Goal: Information Seeking & Learning: Learn about a topic

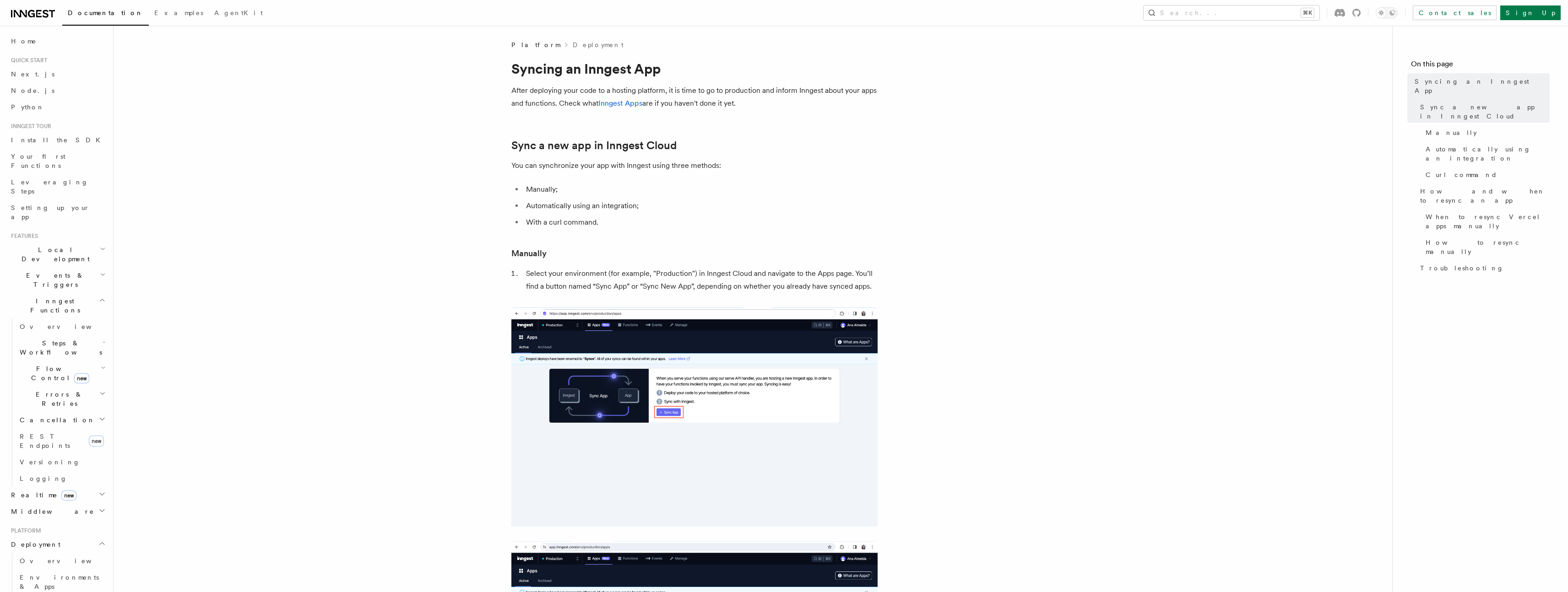
click at [804, 212] on li "Automatically using an integration;" at bounding box center [701, 205] width 355 height 13
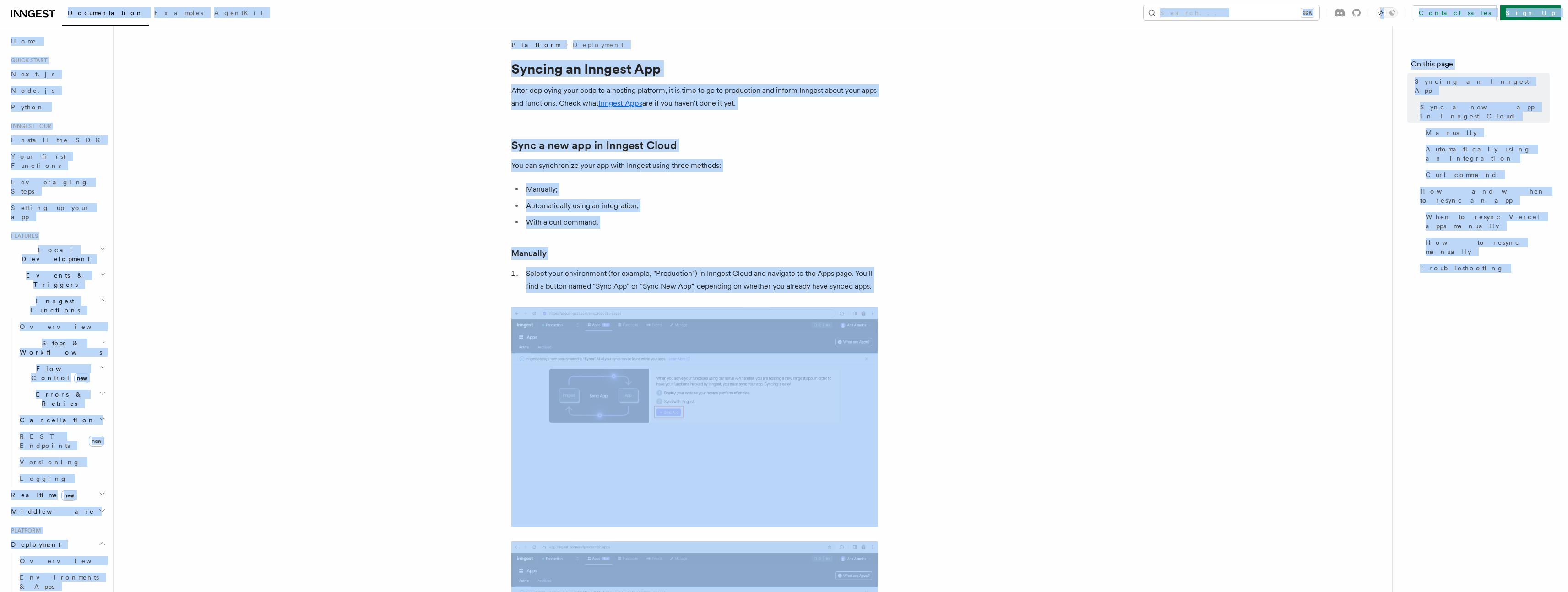
copy div "Loremipsumdol Sitametc AdipiSci Elitse... ⌘D Eiusmod tempo Inci Ut Labore... Et…"
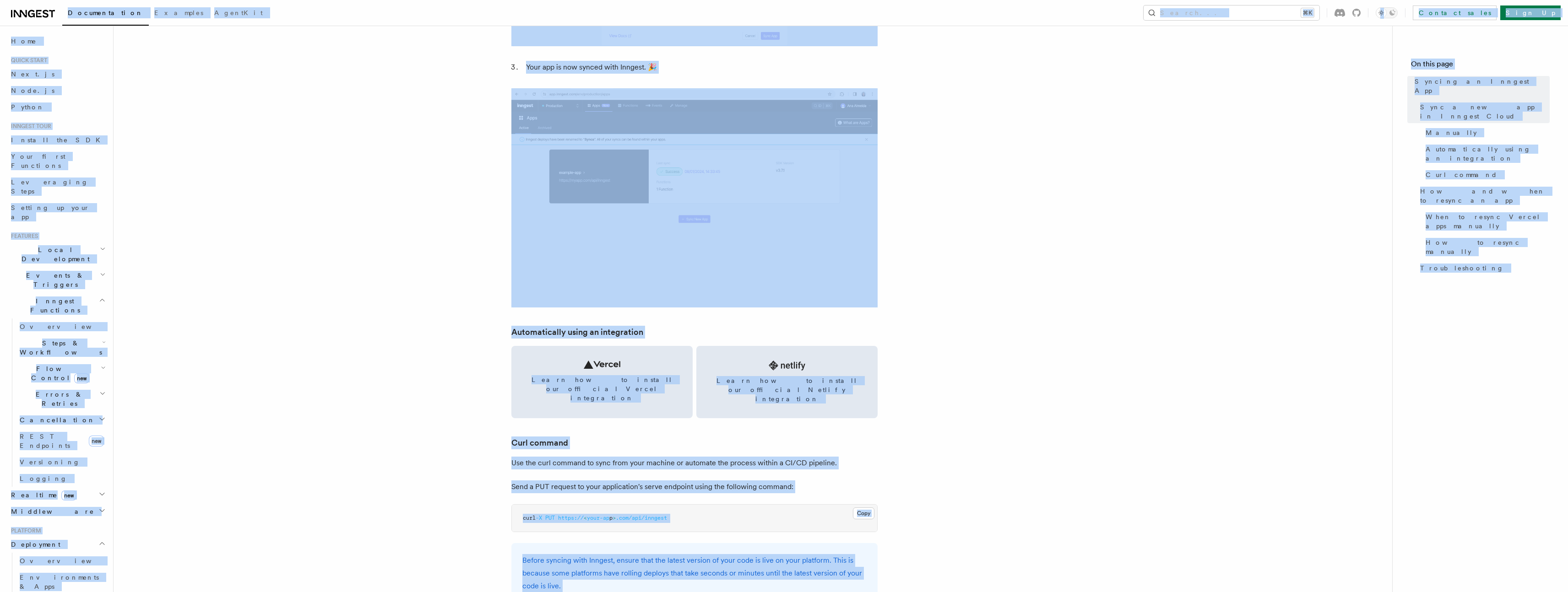
scroll to position [2446, 0]
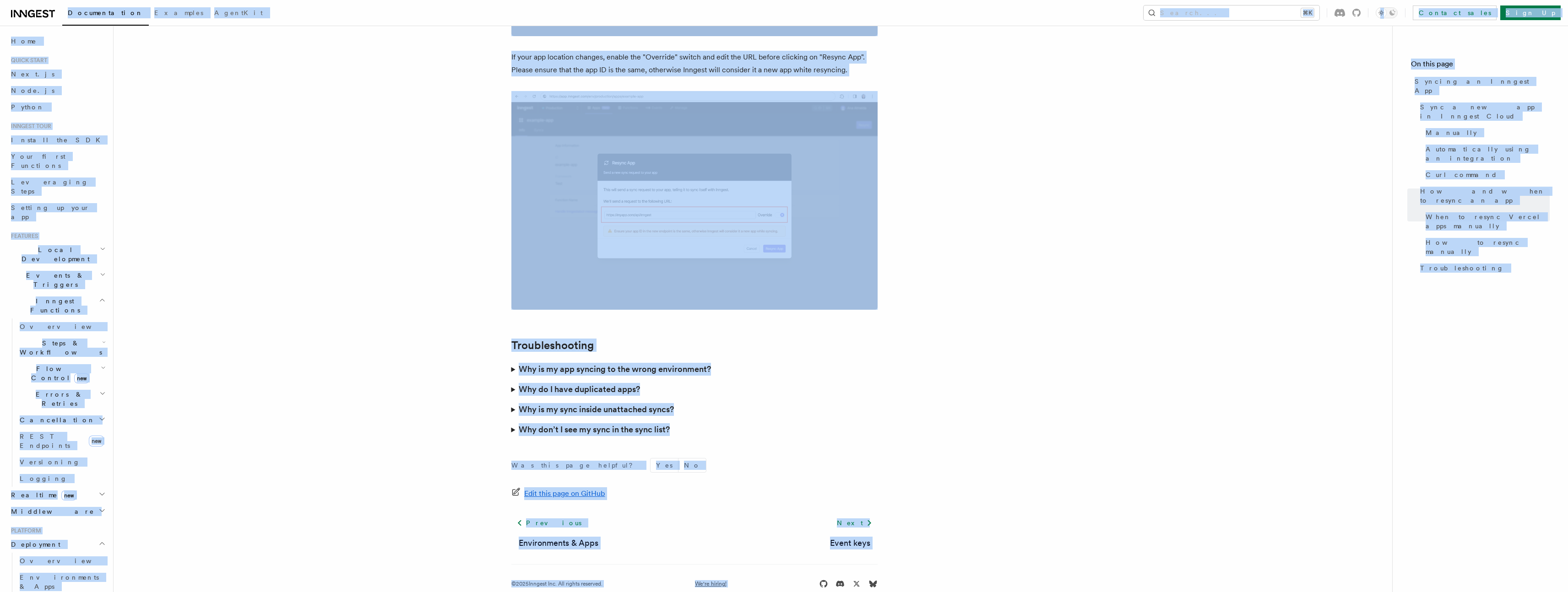
click at [685, 363] on h3 "Why is my app syncing to the wrong environment?" at bounding box center [614, 369] width 193 height 13
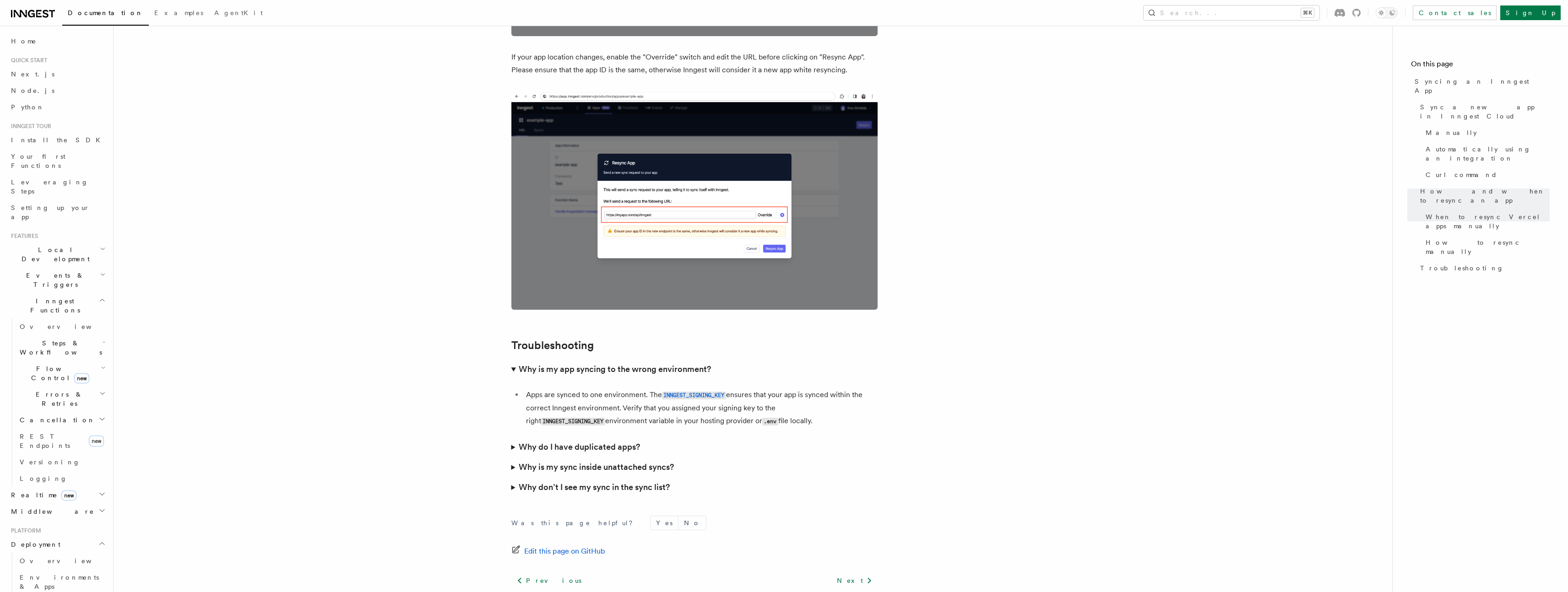
click at [737, 437] on summary "Why do I have duplicated apps?" at bounding box center [694, 447] width 366 height 20
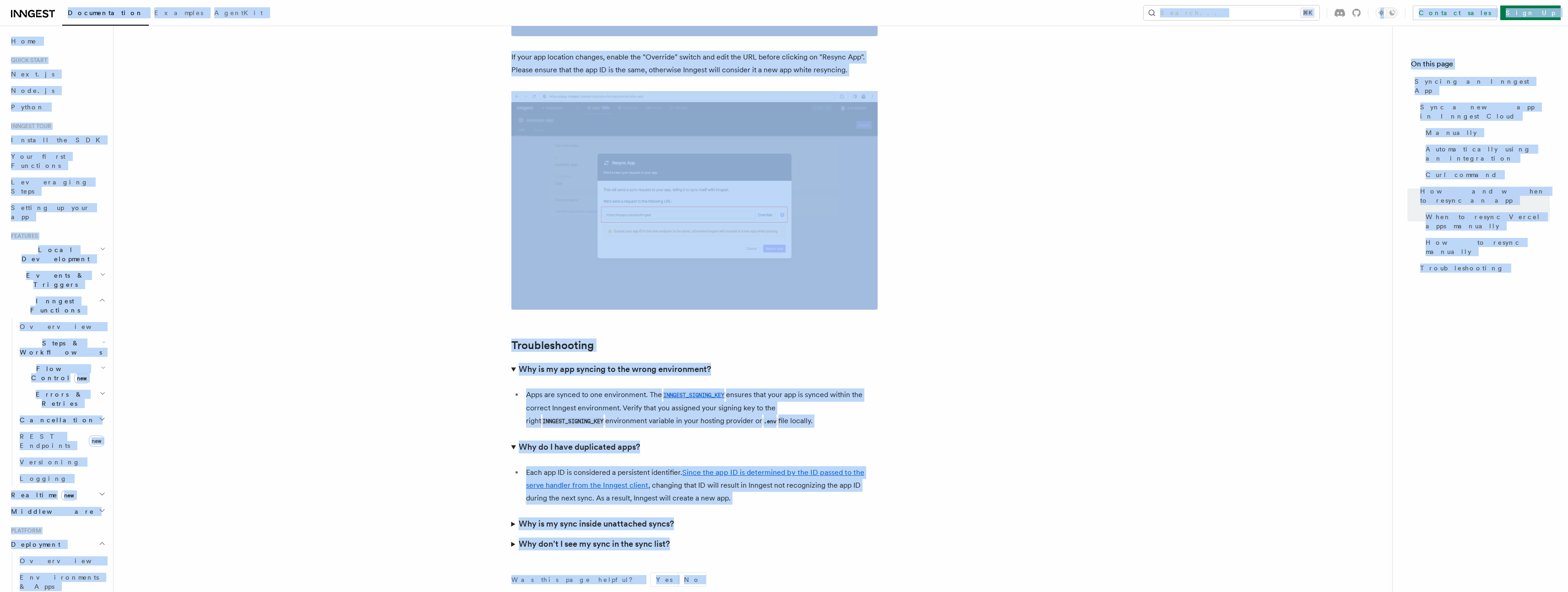
copy div "Loremipsumdol Sitametc AdipiSci Elitse... ⌘D Eiusmod tempo Inci Ut Labore... Et…"
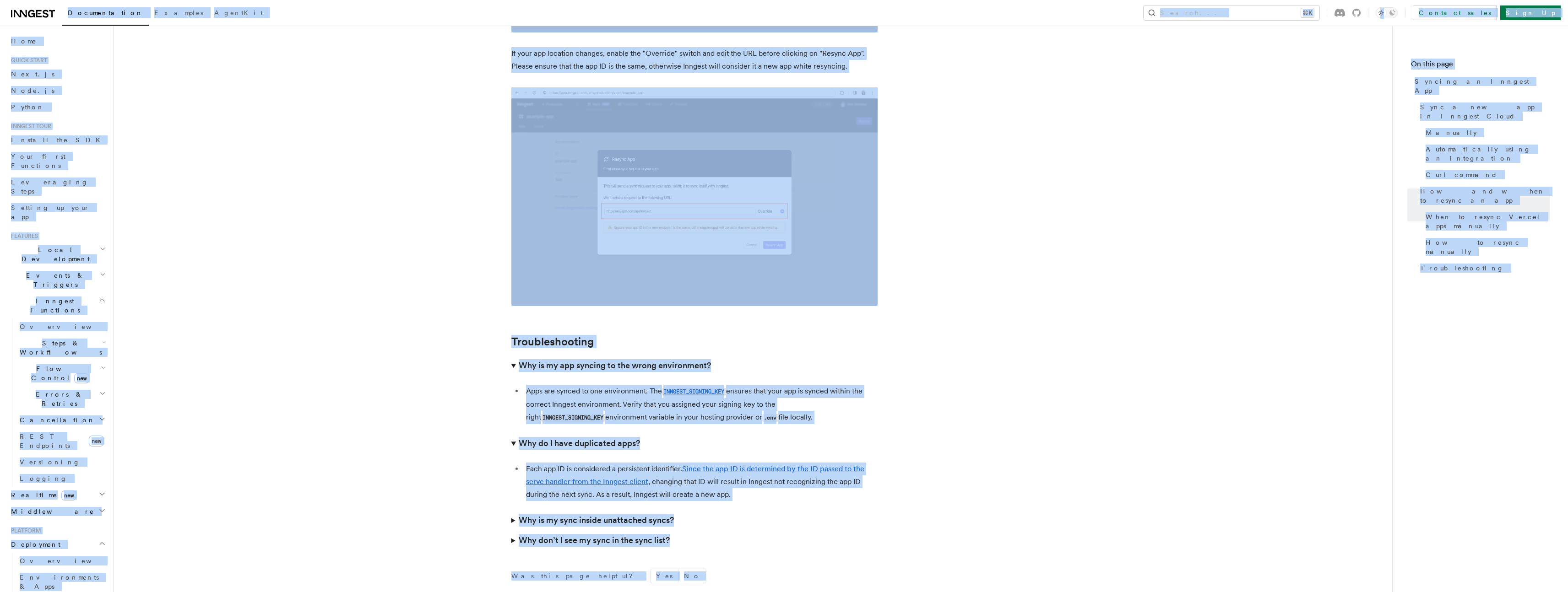
click at [671, 514] on h3 "Why is my sync inside unattached syncs?" at bounding box center [596, 520] width 155 height 13
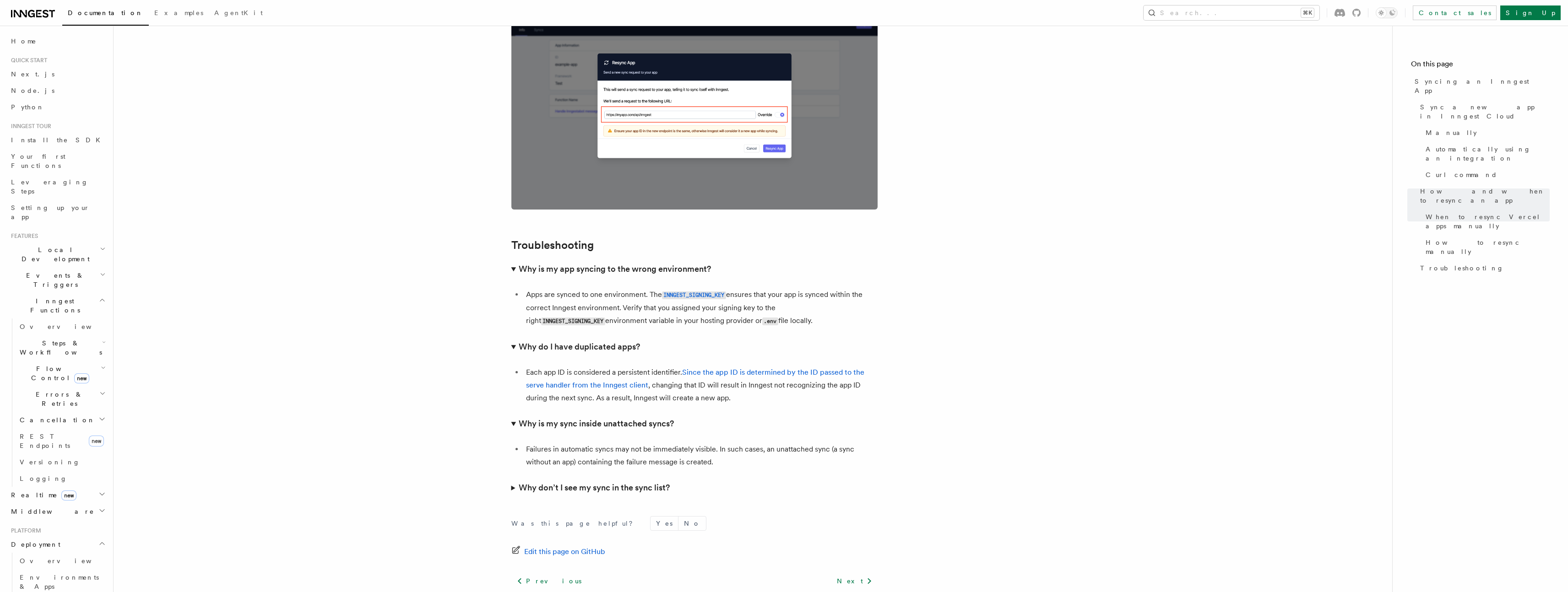
scroll to position [2604, 0]
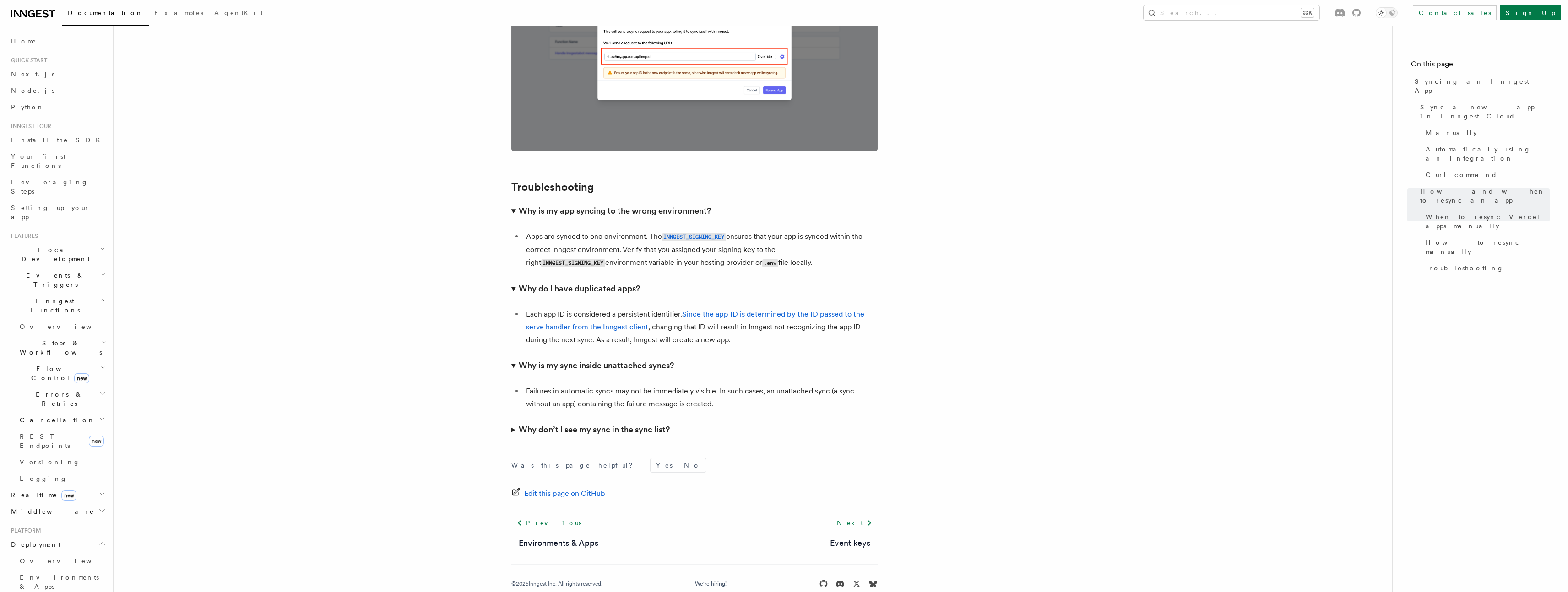
click at [638, 423] on h3 "Why don’t I see my sync in the sync list?" at bounding box center [594, 429] width 151 height 13
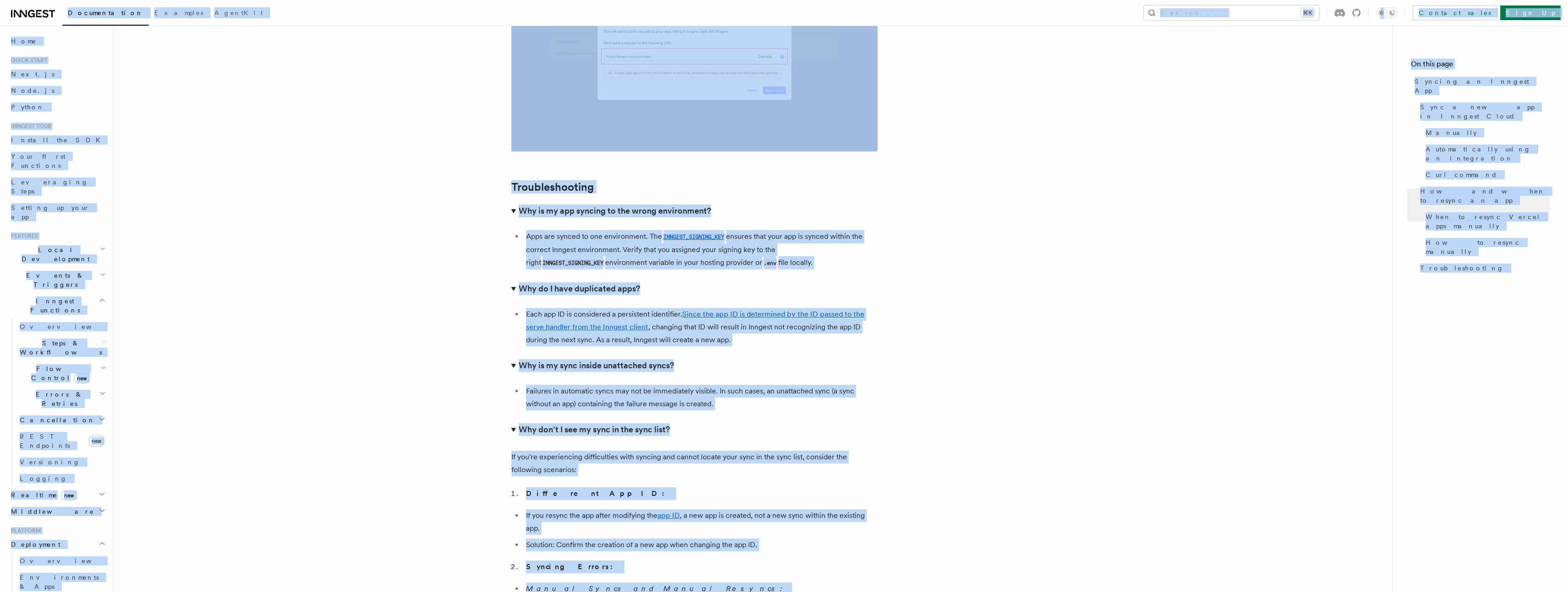
copy div "Documentation Examples AgentKit Search... ⌘K Contact sales Sign Up Search... Do…"
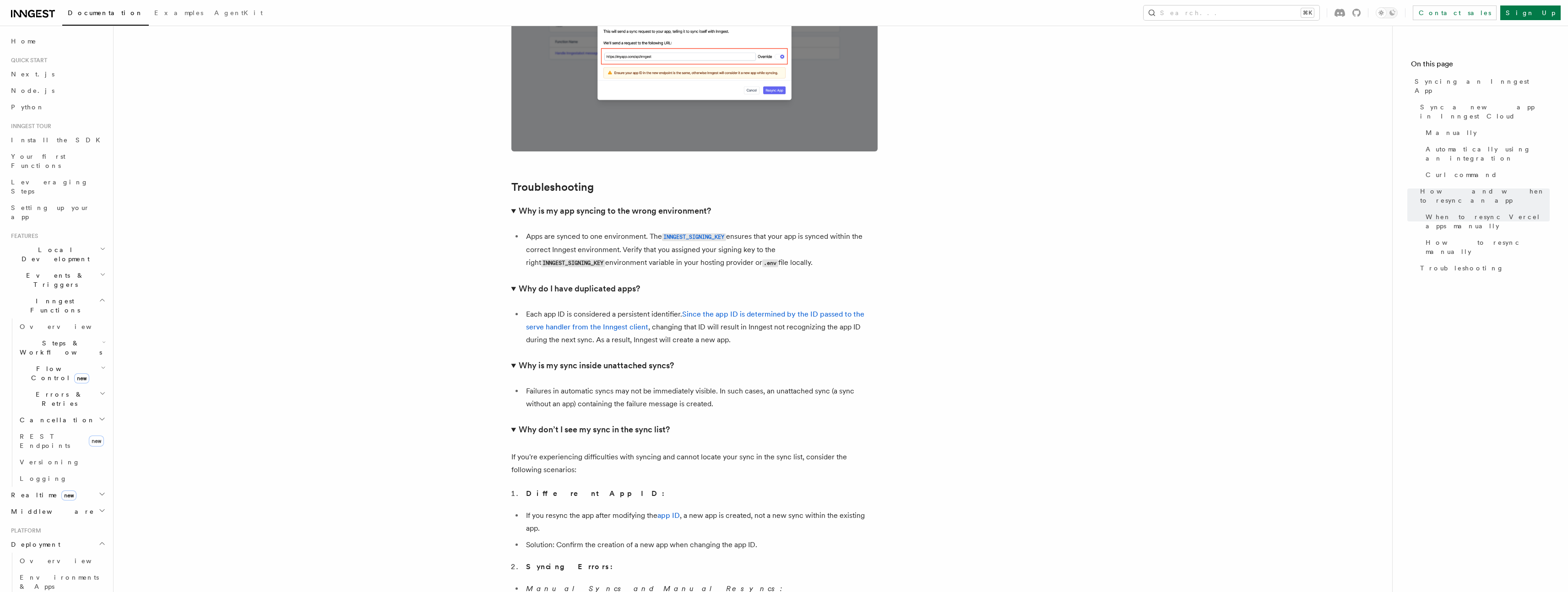
click at [49, 458] on span "Versioning" at bounding box center [50, 462] width 61 height 7
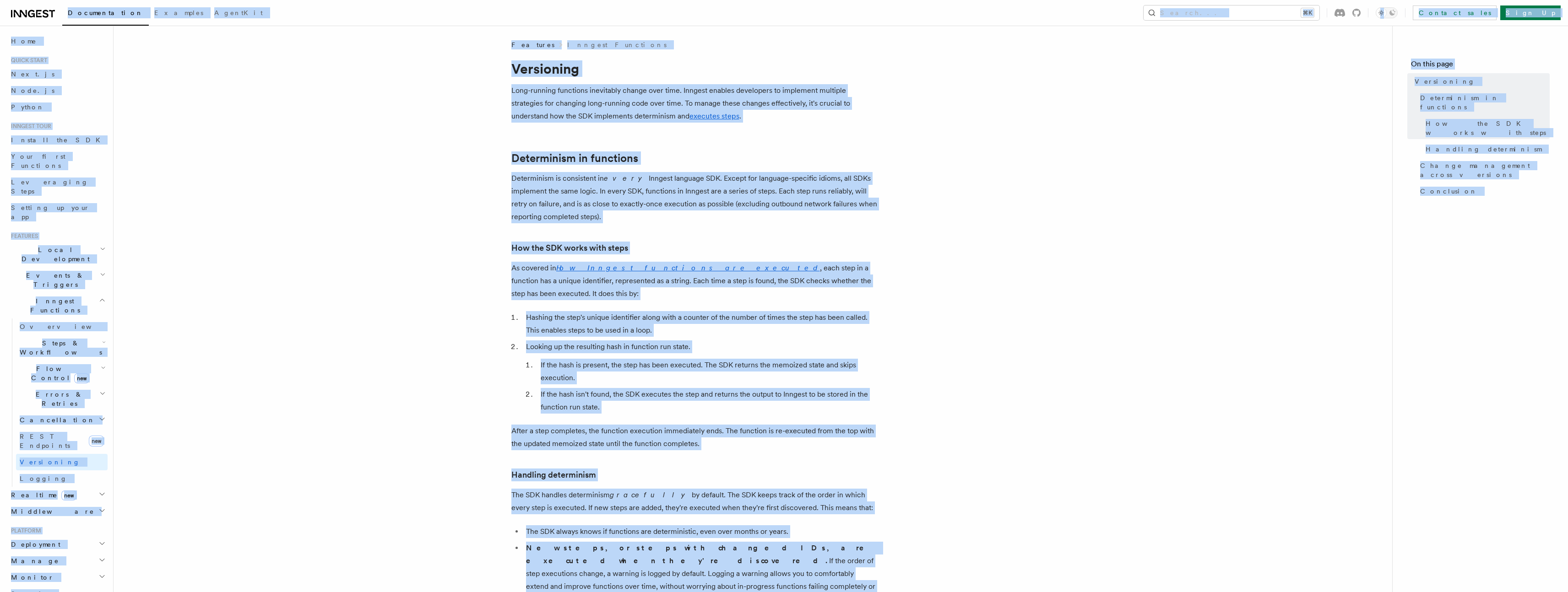
copy body "Documentation Examples AgentKit Search... ⌘K Contact sales Sign Up Search... Do…"
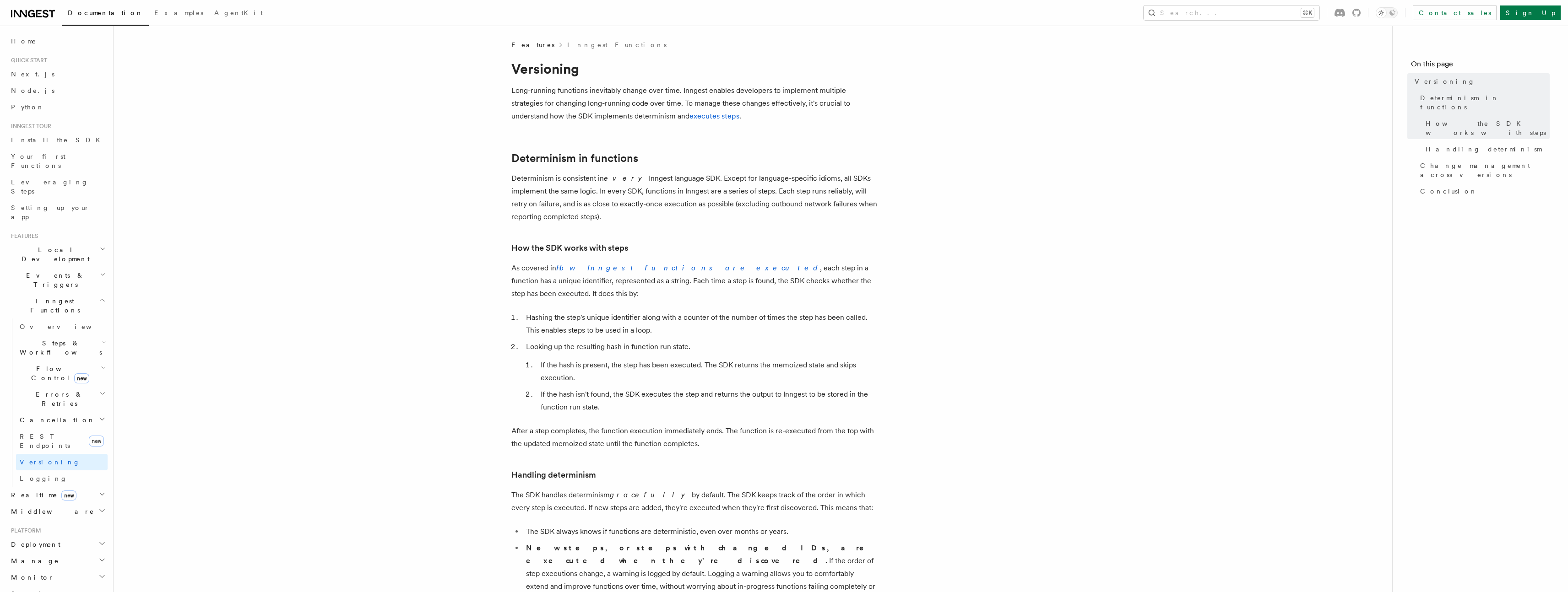
click at [40, 475] on span "Logging" at bounding box center [43, 478] width 48 height 7
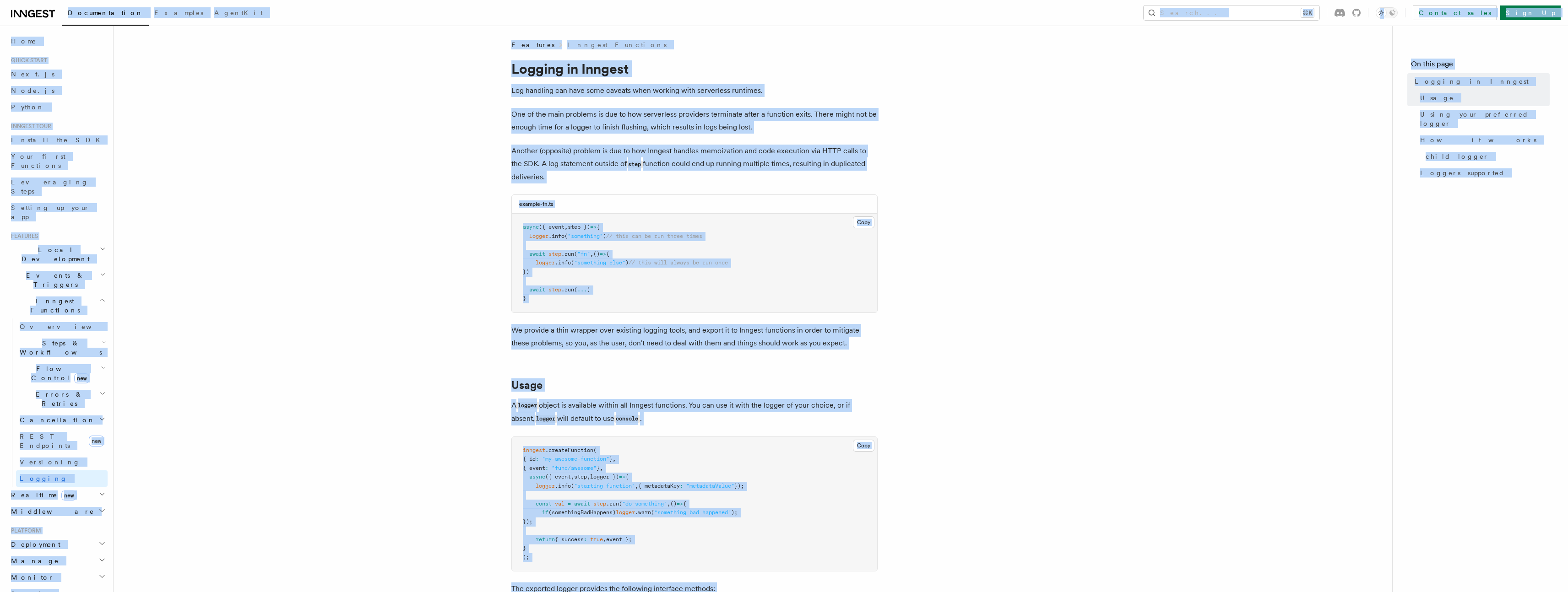
copy body "Documentation Examples AgentKit Search... ⌘K Contact sales Sign Up Search... Do…"
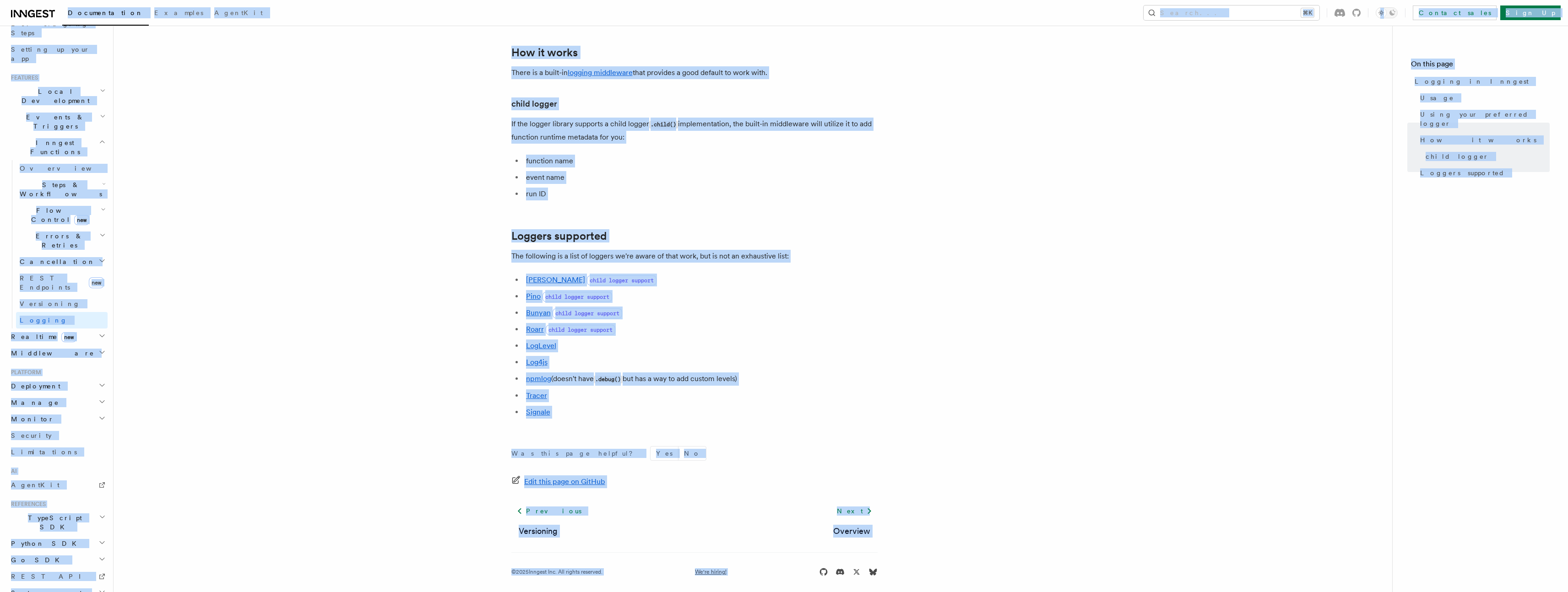
scroll to position [1091, 0]
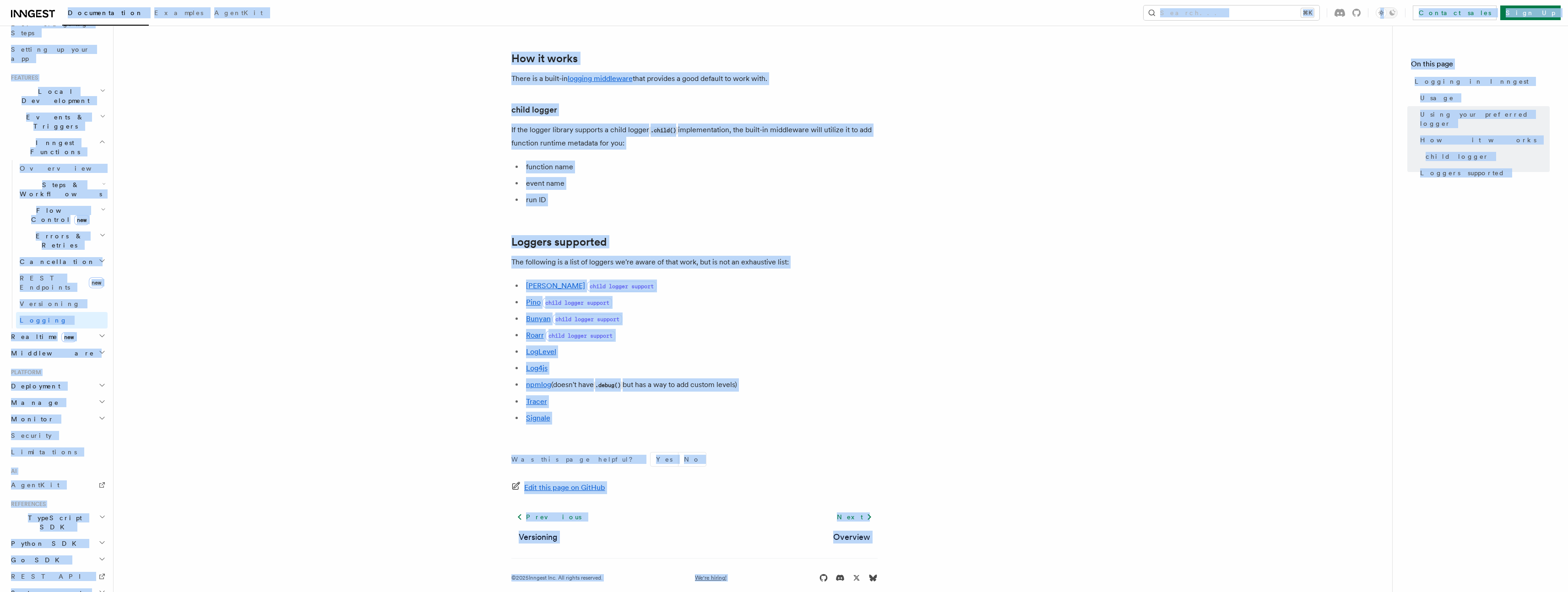
click at [40, 349] on span "Middleware" at bounding box center [51, 353] width 87 height 9
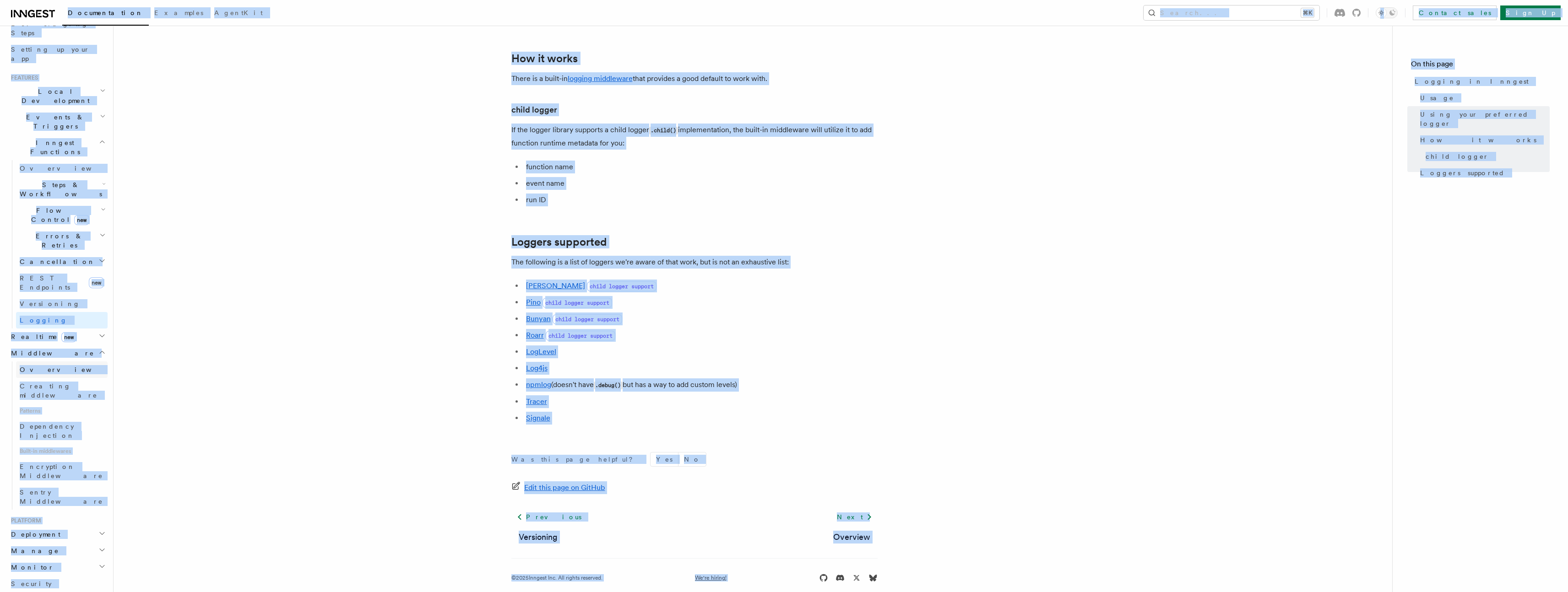
click at [40, 366] on span "Overview" at bounding box center [67, 370] width 94 height 7
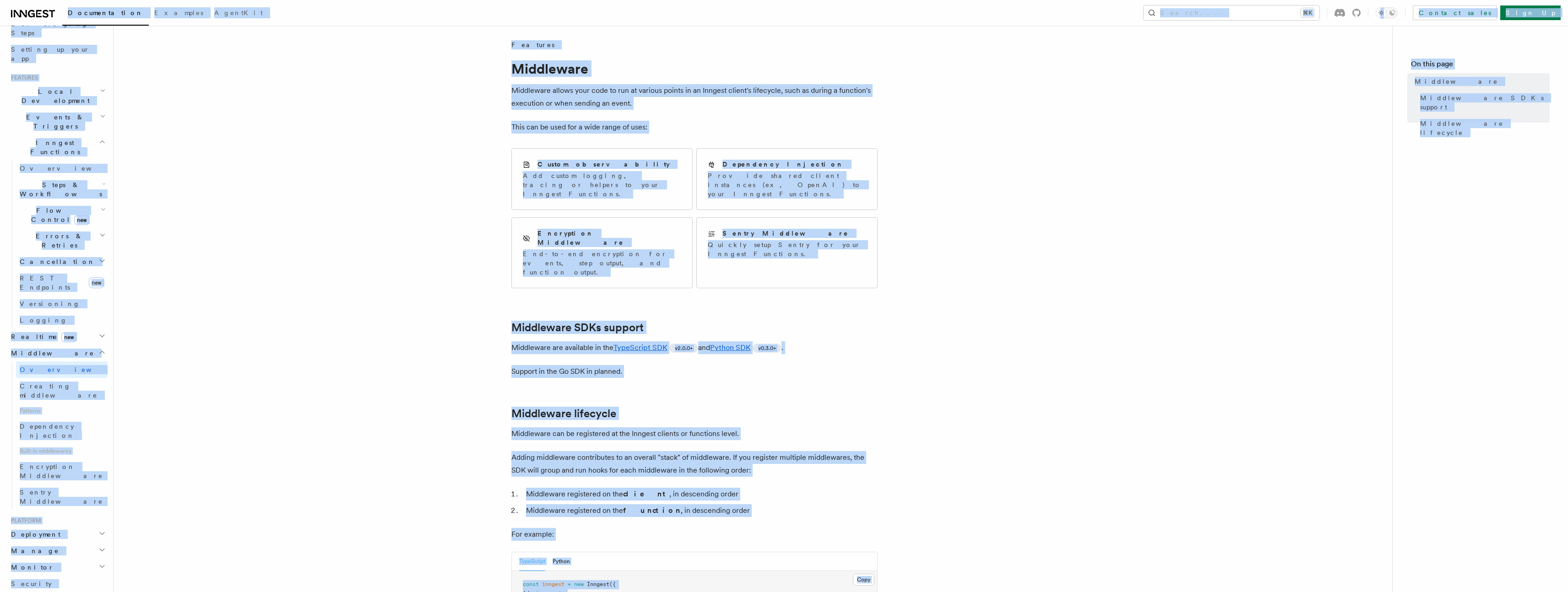
click at [291, 293] on article "Features Middleware Middleware allows your code to run at various points in an …" at bounding box center [753, 511] width 1250 height 943
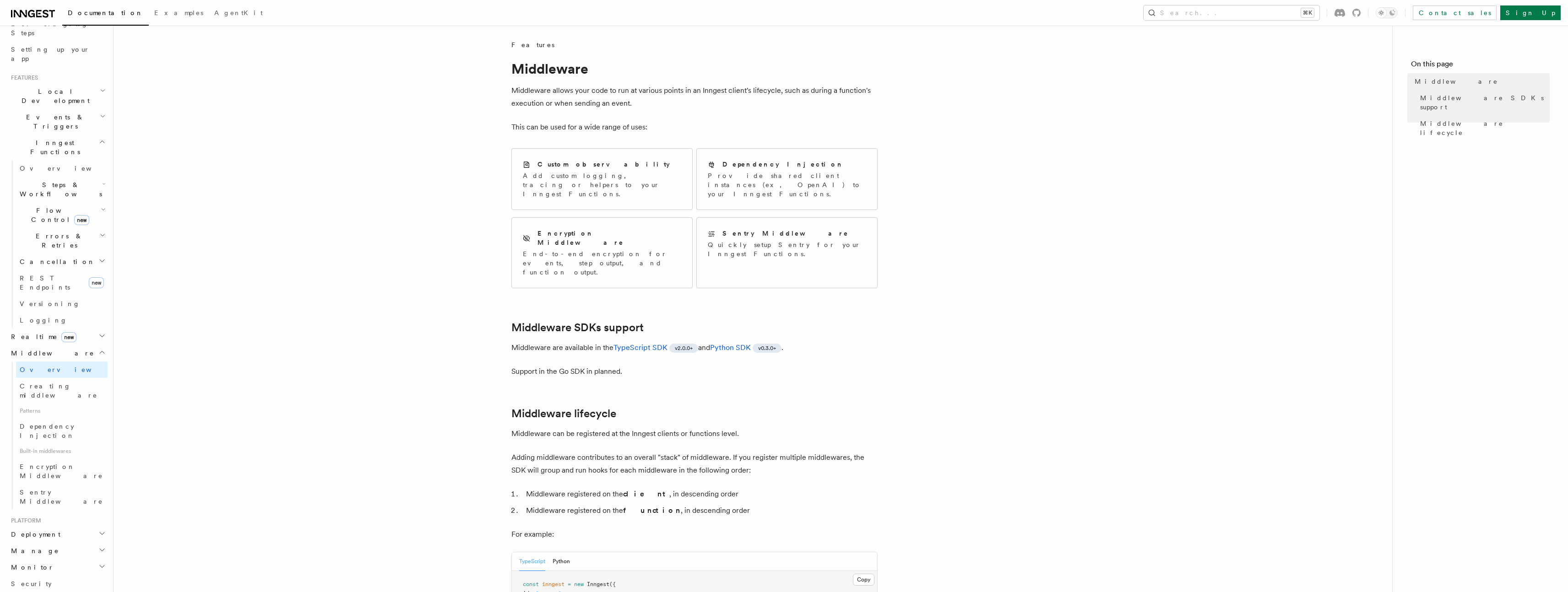
click at [387, 310] on article "Features Middleware Middleware allows your code to run at various points in an …" at bounding box center [753, 511] width 1250 height 943
click at [71, 382] on span "Creating middleware" at bounding box center [58, 390] width 78 height 16
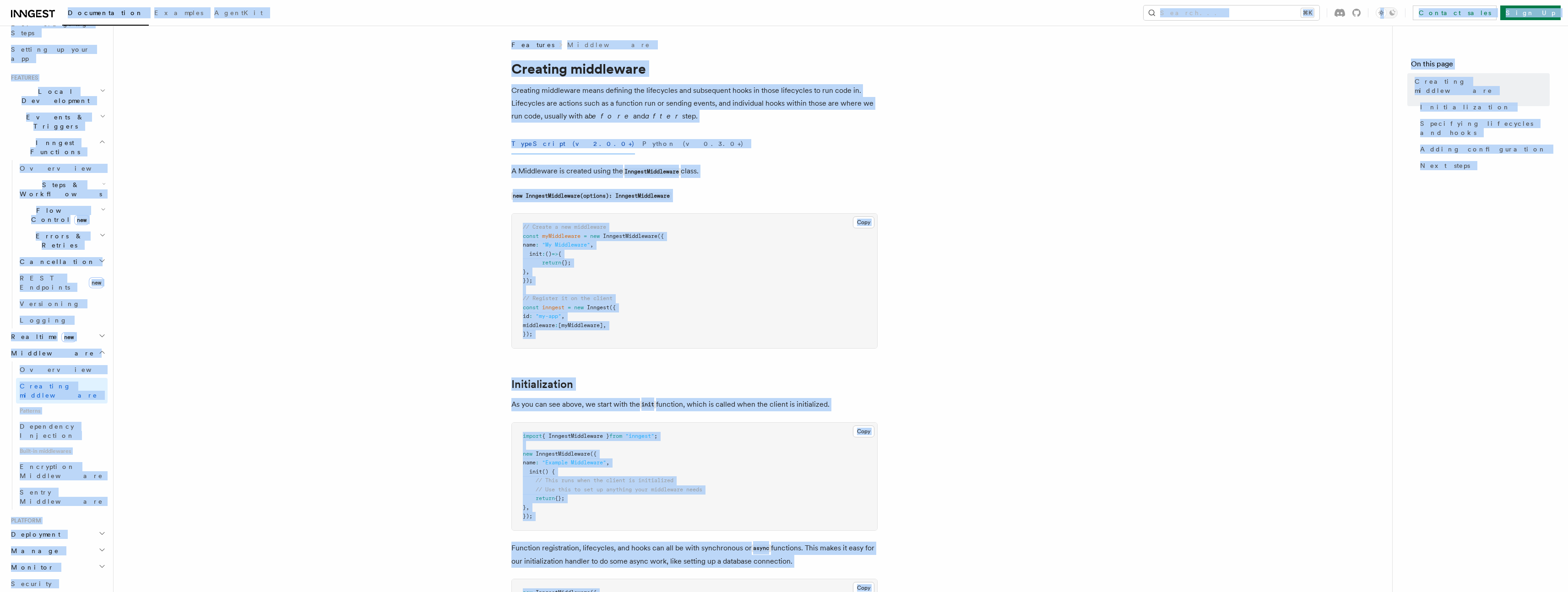
copy body "Documentation Examples AgentKit Search... ⌘K Contact sales Sign Up Search... Do…"
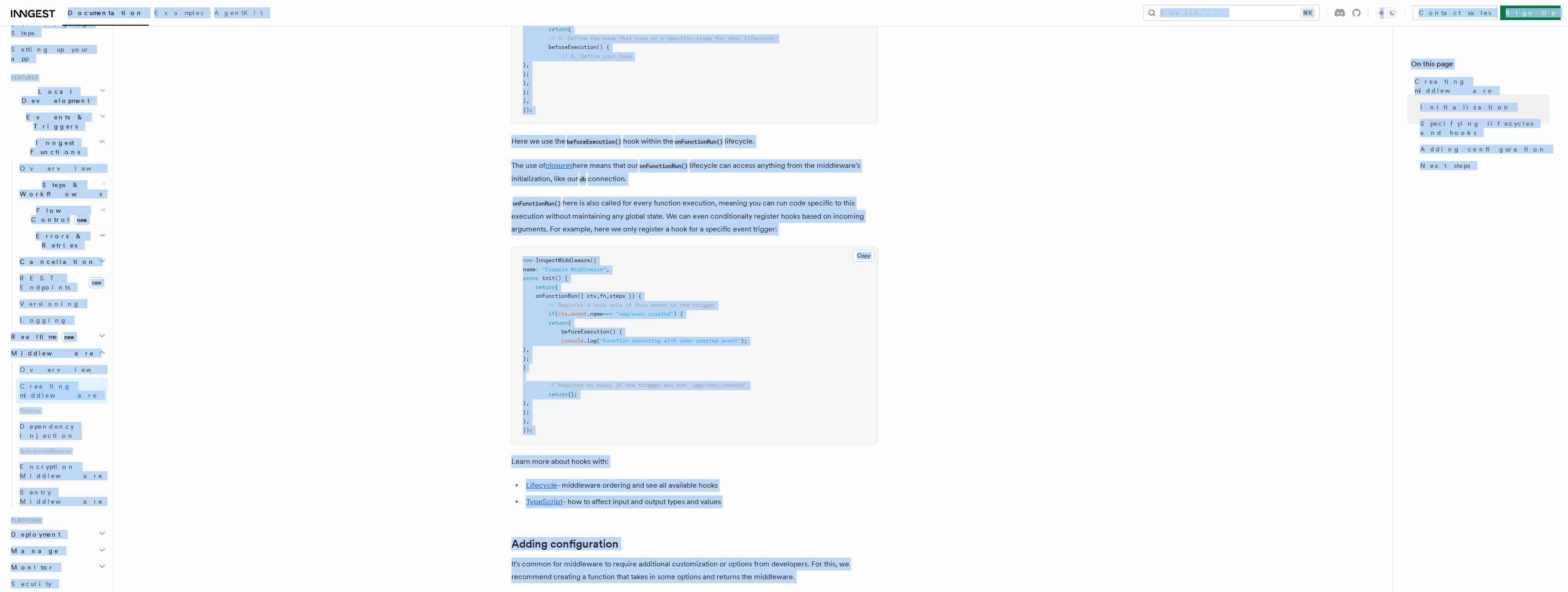
scroll to position [1041, 0]
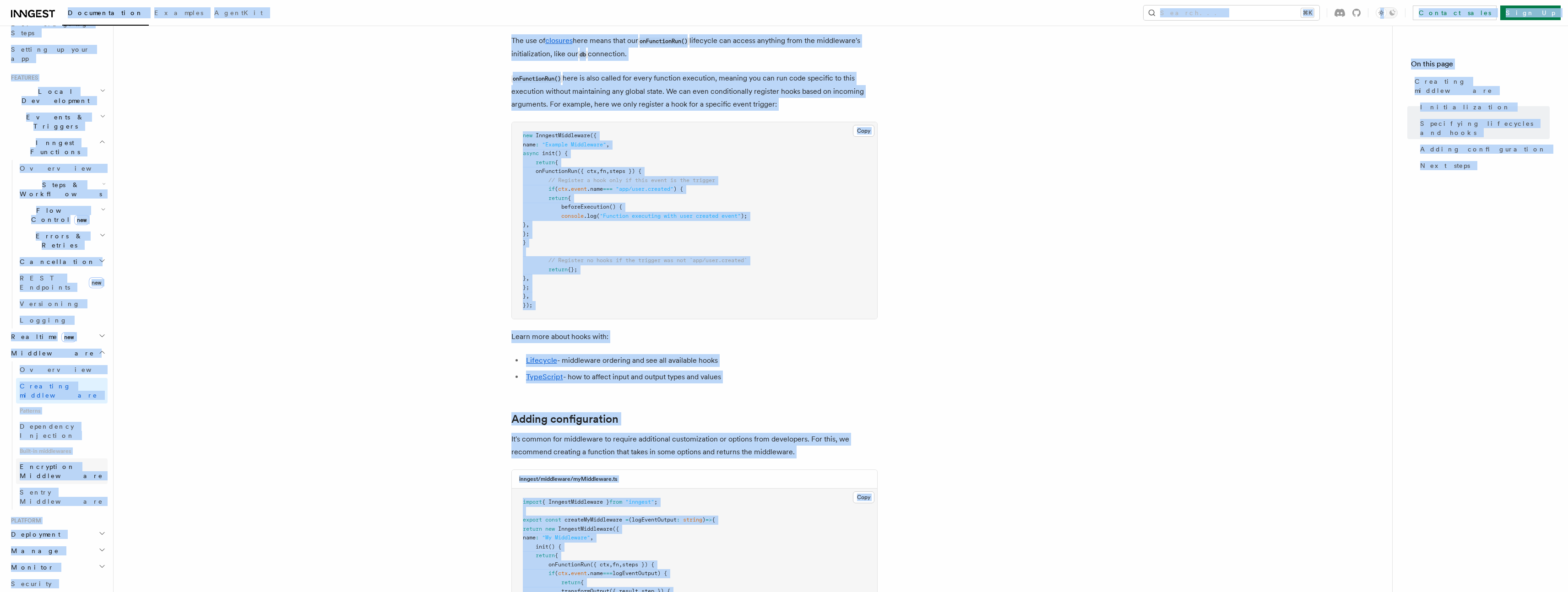
click at [41, 463] on span "Encryption Middleware" at bounding box center [61, 471] width 83 height 16
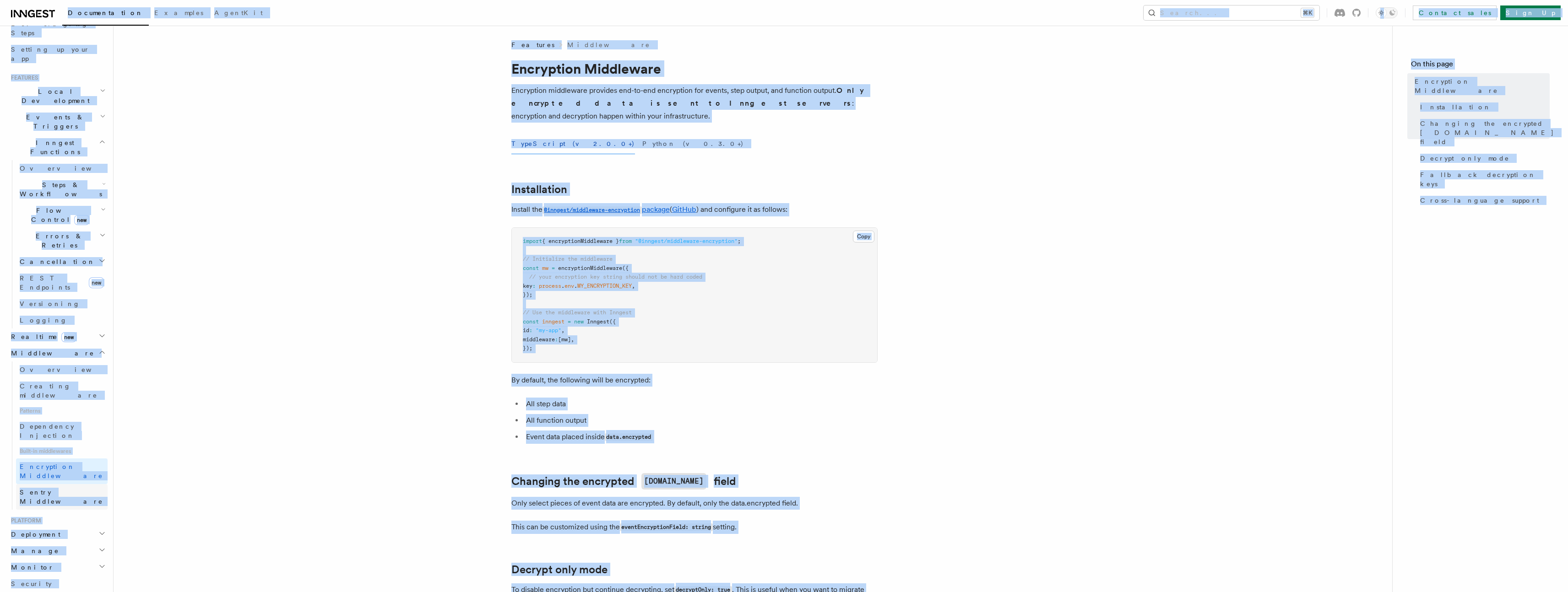
click at [48, 489] on span "Sentry Middleware" at bounding box center [61, 497] width 83 height 16
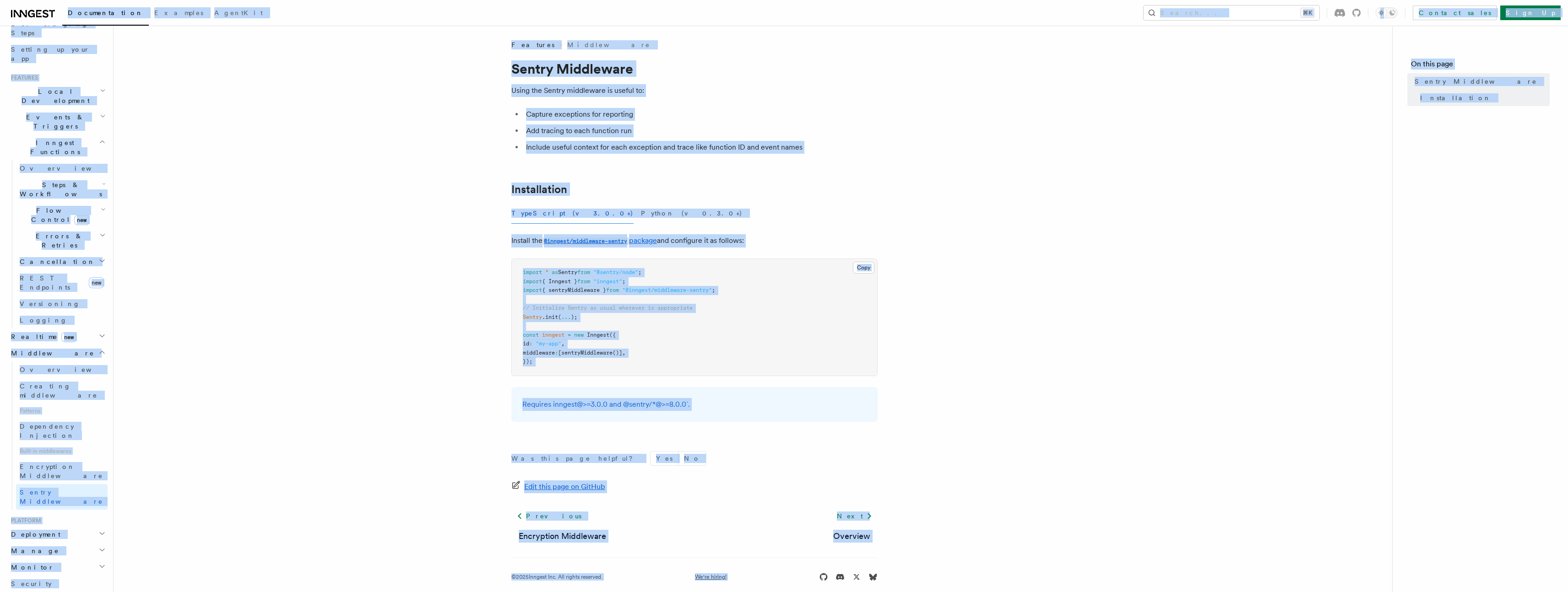
click at [345, 262] on article "Features Middleware Sentry Middleware Using the Sentry middleware is useful to:…" at bounding box center [753, 322] width 1250 height 563
click at [935, 85] on article "Features Middleware Sentry Middleware Using the Sentry middleware is useful to:…" at bounding box center [753, 322] width 1250 height 563
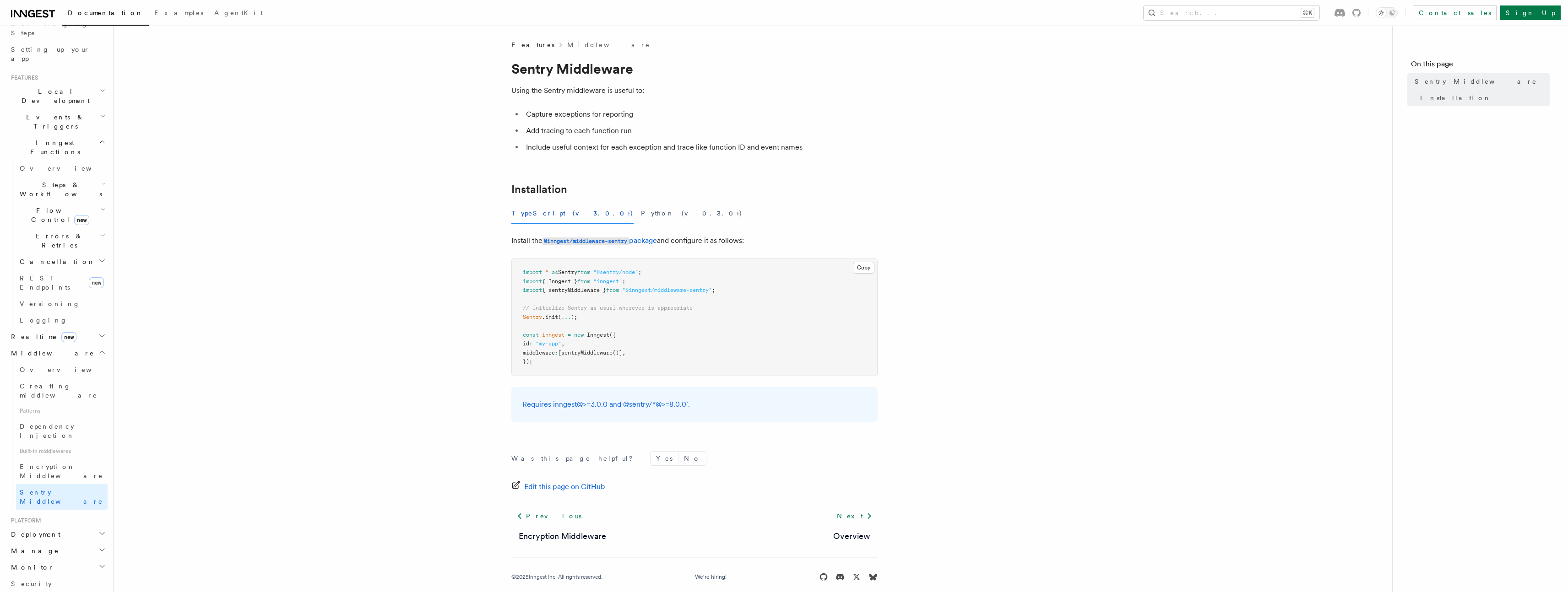
click at [960, 236] on article "Features Middleware Sentry Middleware Using the Sentry middleware is useful to:…" at bounding box center [753, 322] width 1250 height 563
click at [57, 526] on h2 "Deployment" at bounding box center [57, 534] width 100 height 16
click at [48, 543] on link "Overview" at bounding box center [62, 550] width 92 height 16
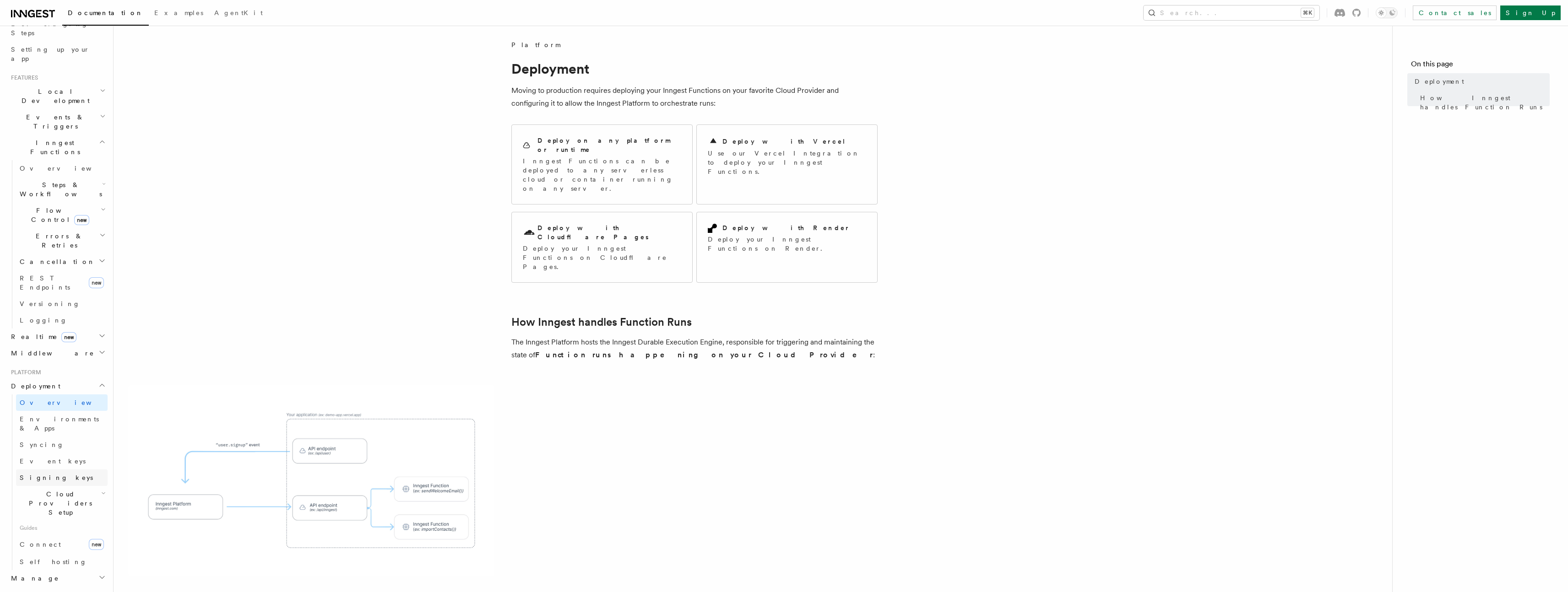
click at [46, 474] on span "Signing keys" at bounding box center [56, 478] width 73 height 7
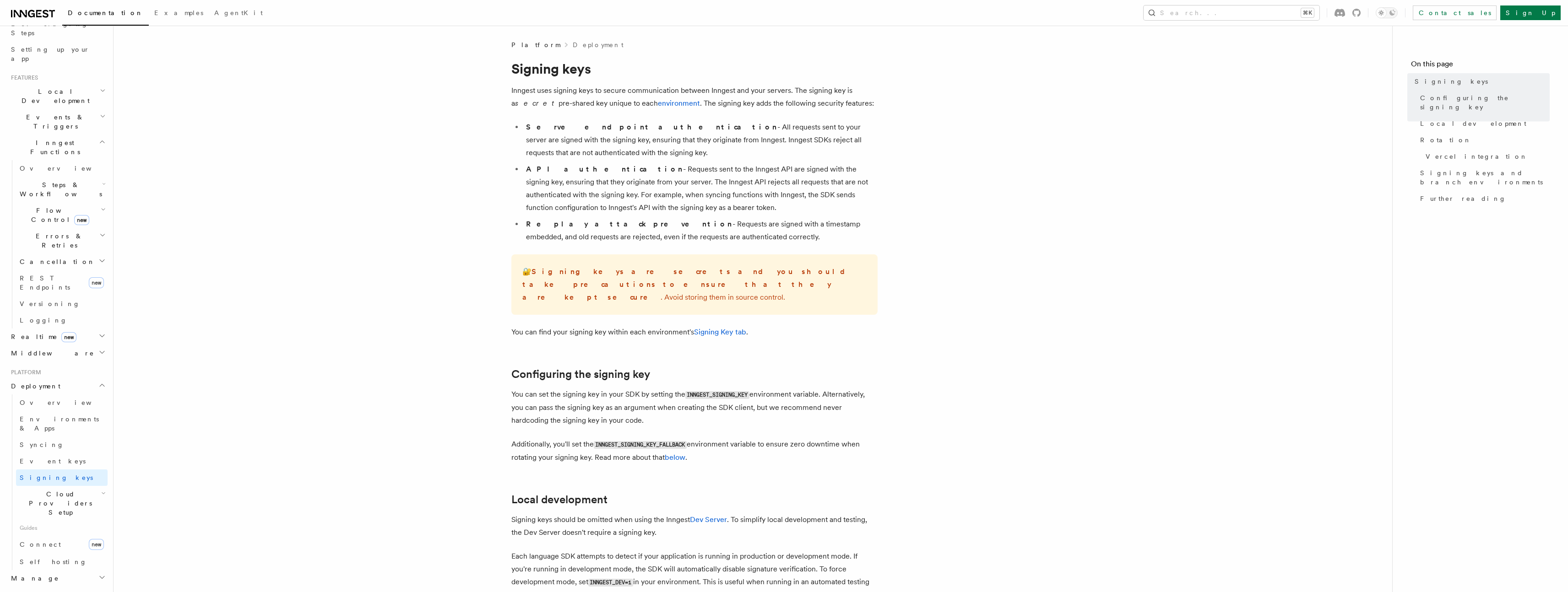
click at [50, 486] on h2 "Cloud Providers Setup" at bounding box center [62, 503] width 92 height 35
click at [56, 525] on span "Cloudflare Pages" at bounding box center [61, 533] width 67 height 16
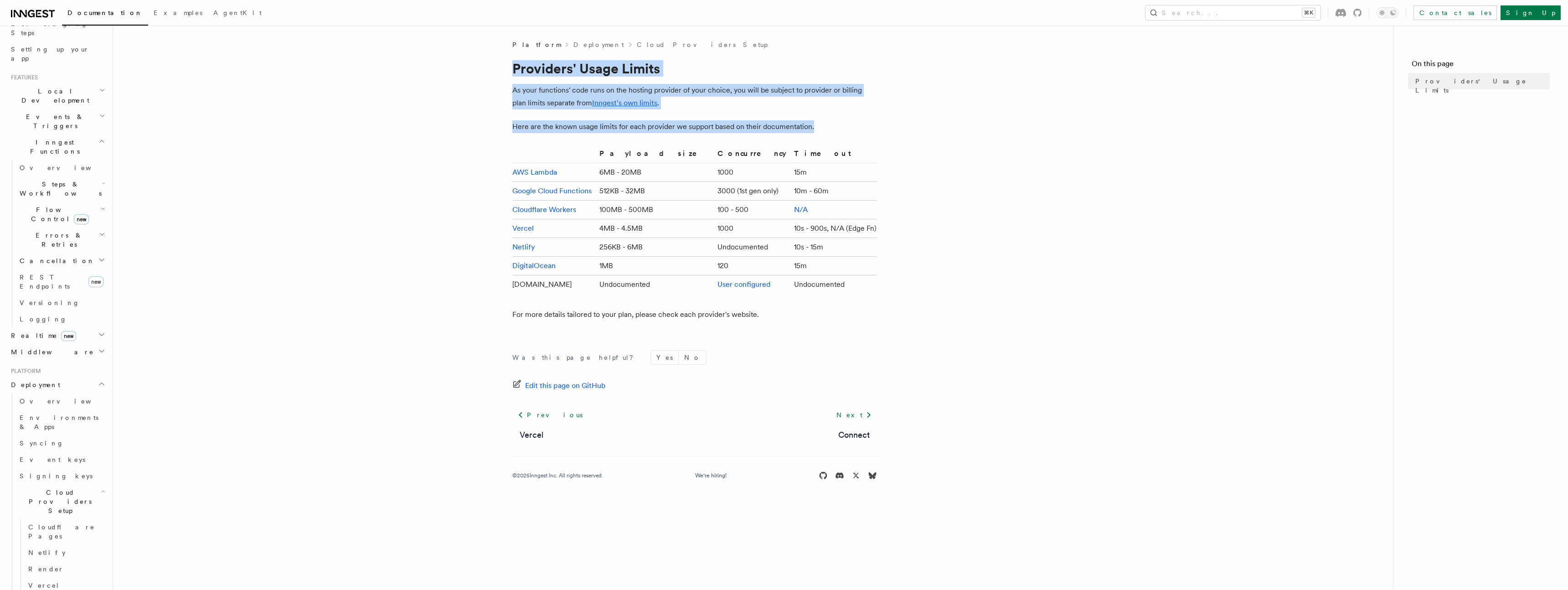
copy article "Providers' Usage Limits As your functions' code runs on the hosting provider of…"
drag, startPoint x: 511, startPoint y: 70, endPoint x: 925, endPoint y: 286, distance: 467.0
click at [925, 286] on article "Platform Deployment Cloud Providers Setup Providers' Usage Limits As your funct…" at bounding box center [753, 271] width 1251 height 462
click at [605, 102] on link "Inngest's own limits" at bounding box center [625, 103] width 65 height 9
click at [992, 226] on article "Platform Deployment Cloud Providers Setup Providers' Usage Limits As your funct…" at bounding box center [753, 271] width 1251 height 462
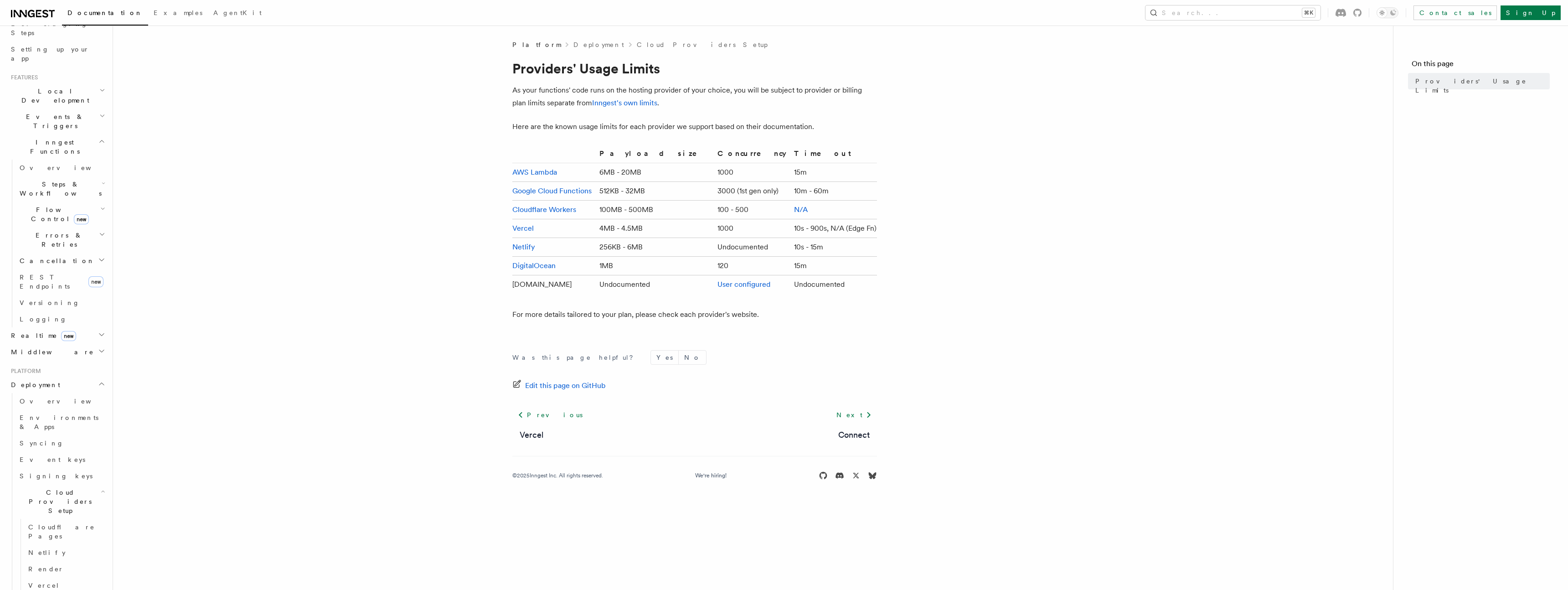
click at [937, 278] on article "Platform Deployment Cloud Providers Setup Providers' Usage Limits As your funct…" at bounding box center [753, 271] width 1251 height 462
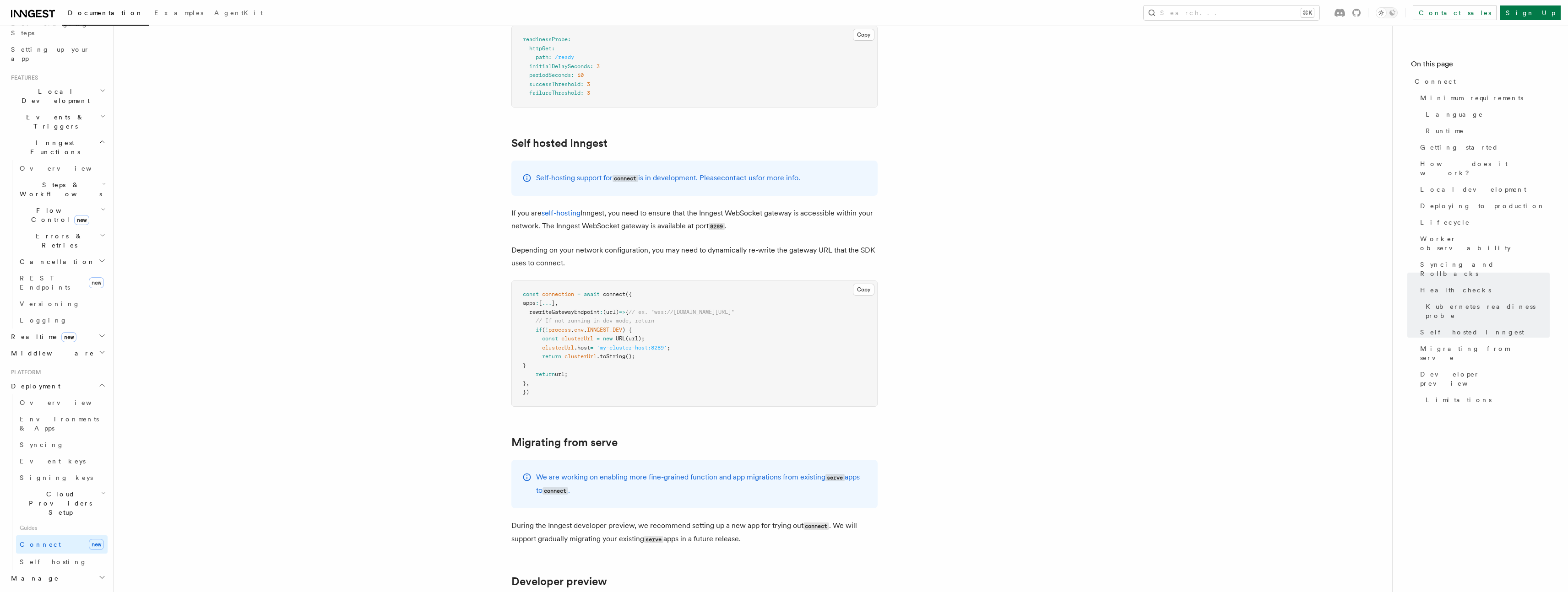
scroll to position [4456, 0]
click at [35, 570] on h2 "Manage" at bounding box center [57, 578] width 100 height 16
click at [59, 483] on span "Bulk Cancellation" at bounding box center [57, 491] width 76 height 16
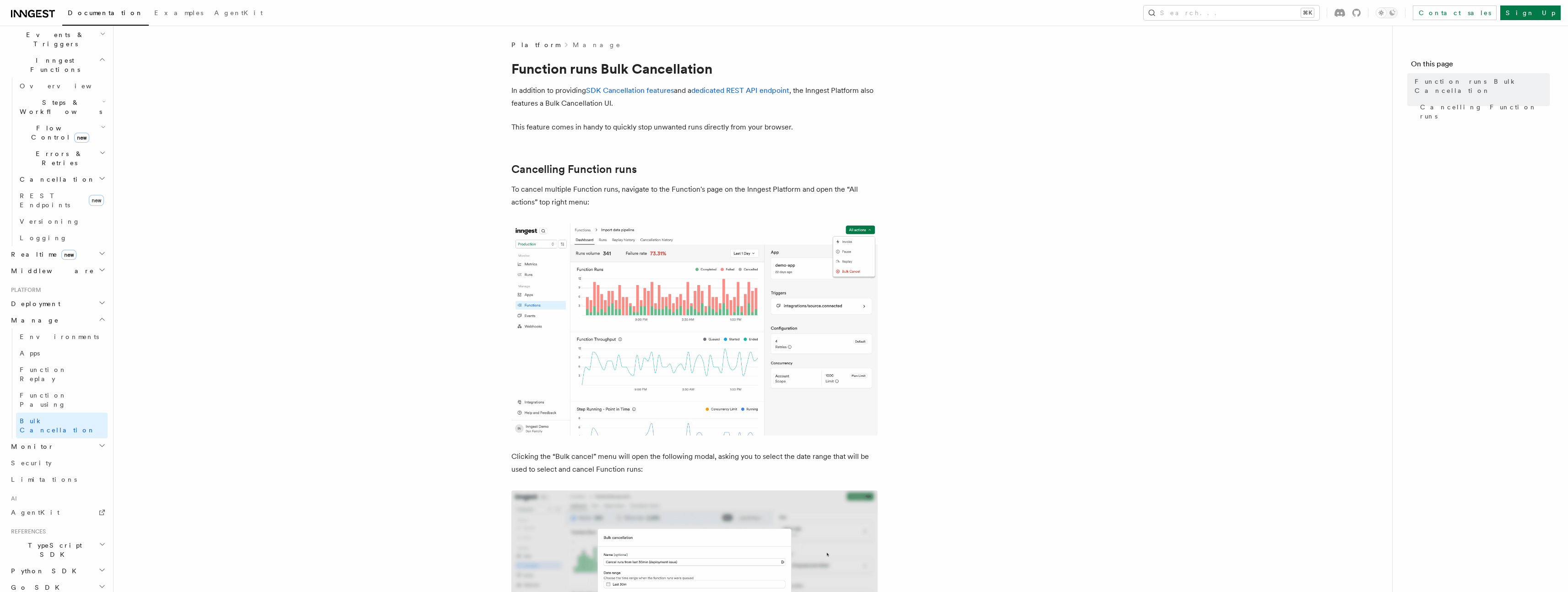
click at [32, 442] on span "Monitor" at bounding box center [31, 446] width 46 height 9
click at [39, 460] on span "Insights" at bounding box center [40, 464] width 42 height 7
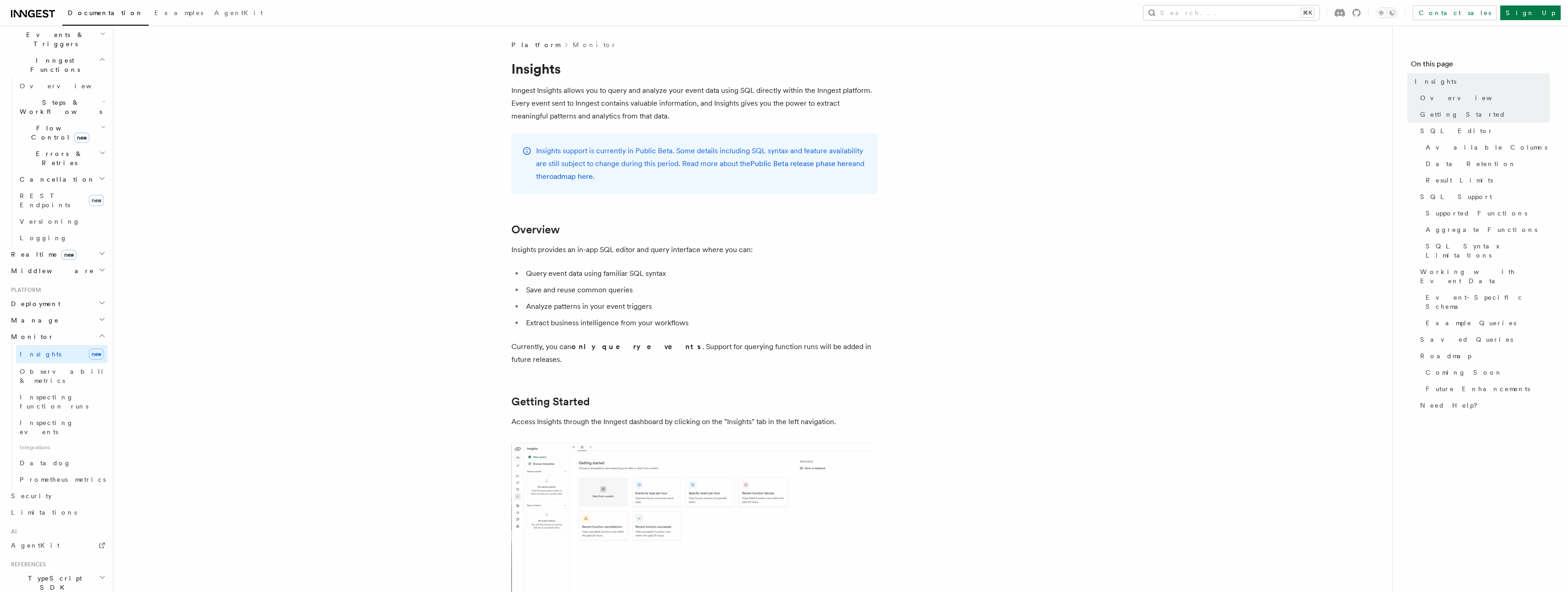
click at [524, 122] on p "Inngest Insights allows you to query and analyze your event data using SQL dire…" at bounding box center [694, 103] width 366 height 38
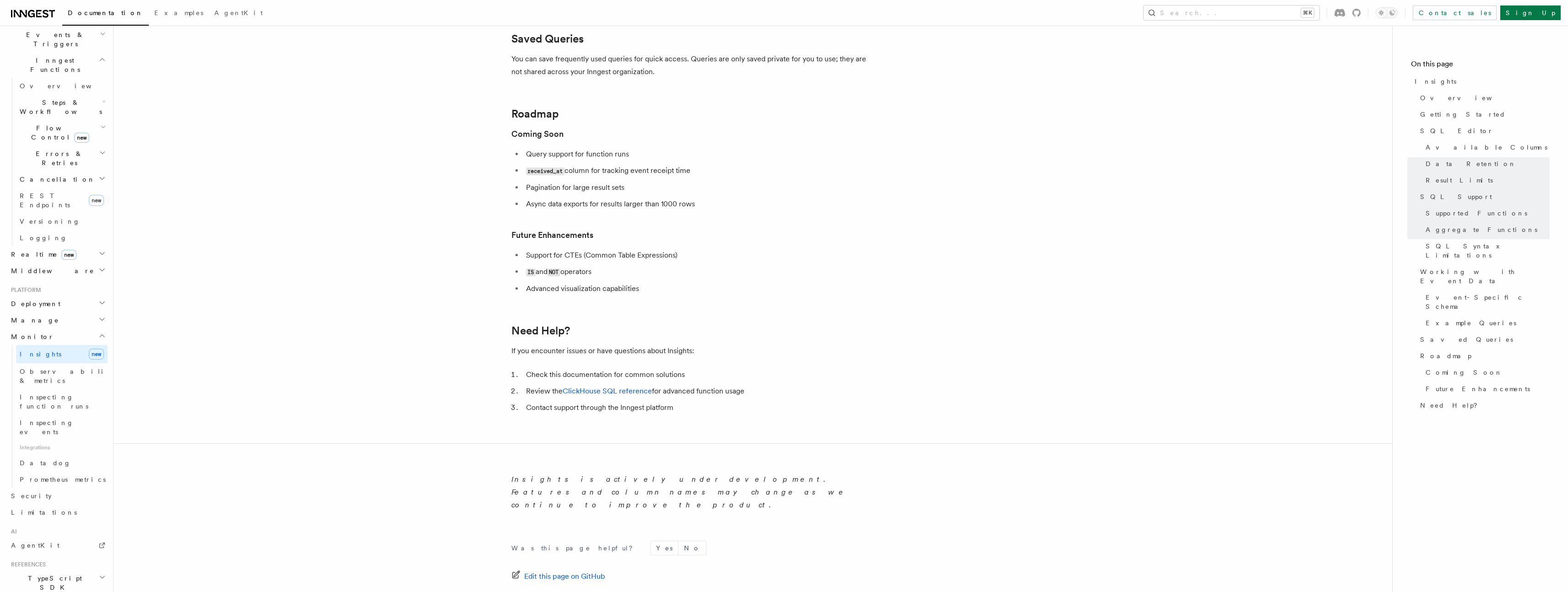
scroll to position [3035, 0]
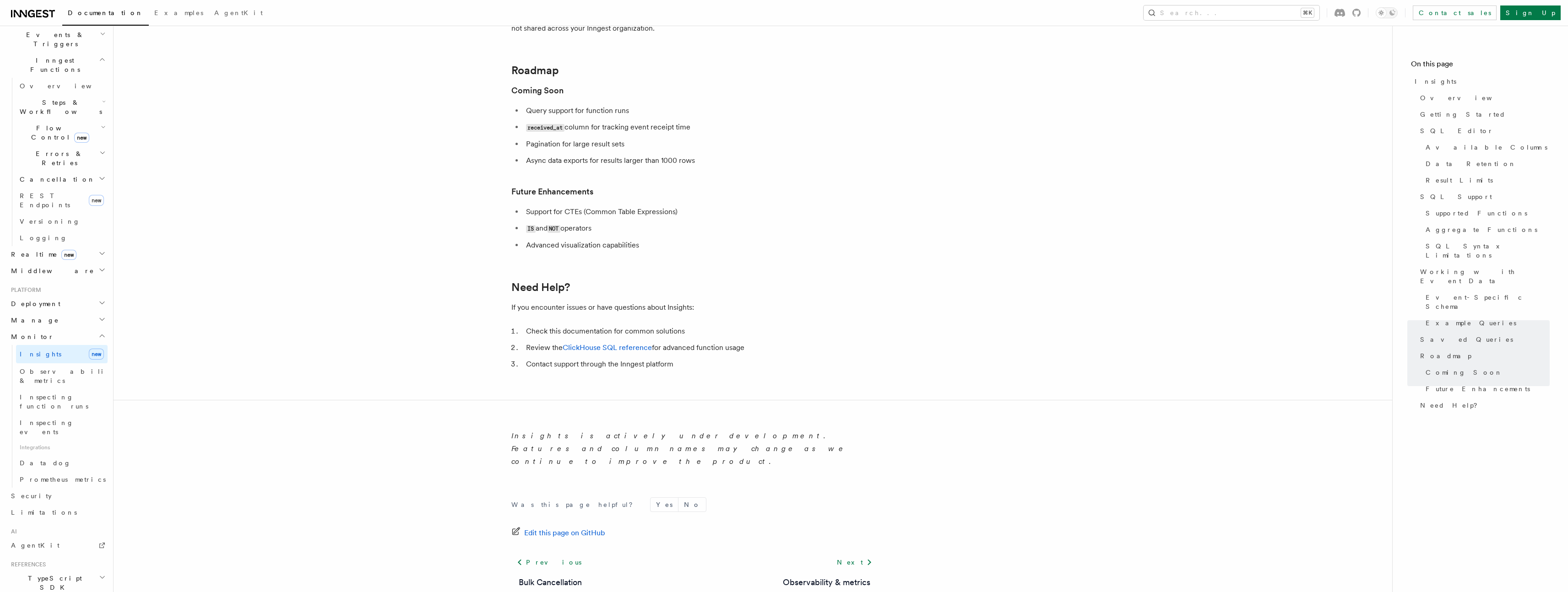
click at [51, 368] on span "Observability & metrics" at bounding box center [67, 376] width 94 height 16
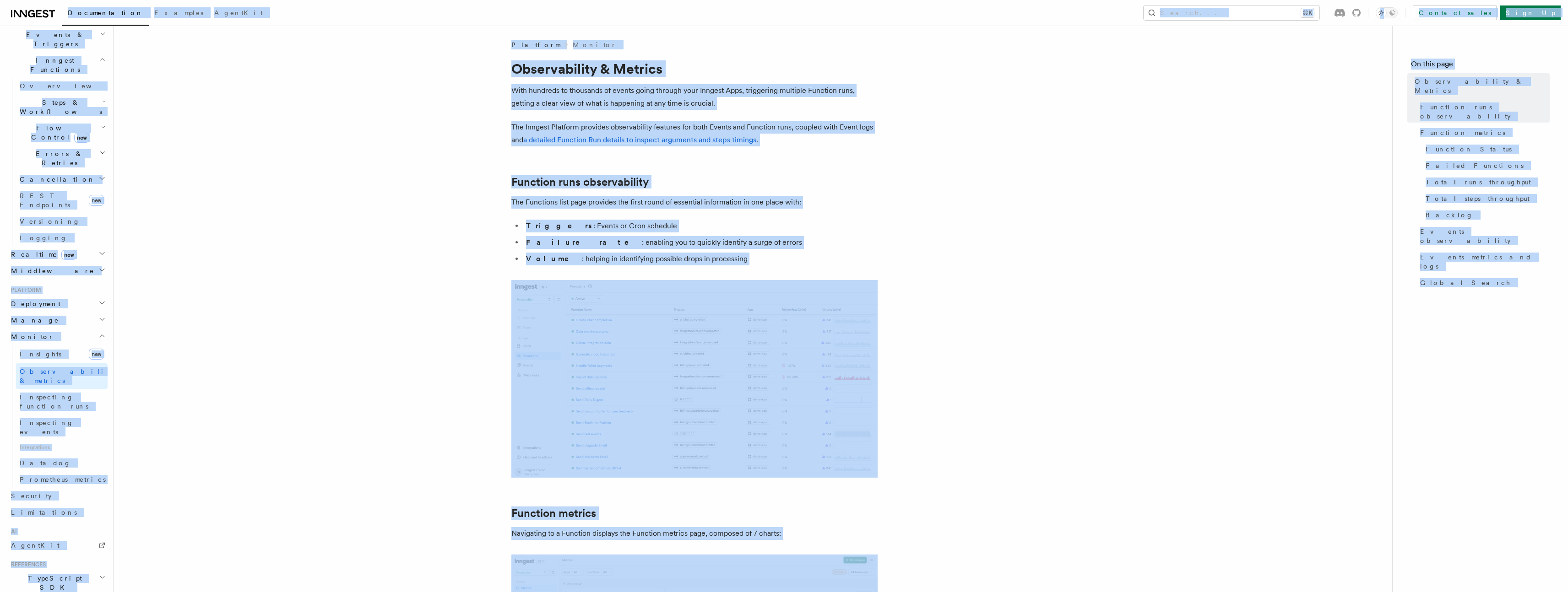
copy body "Documentation Examples AgentKit Search... ⌘K Contact sales Sign Up Search... Do…"
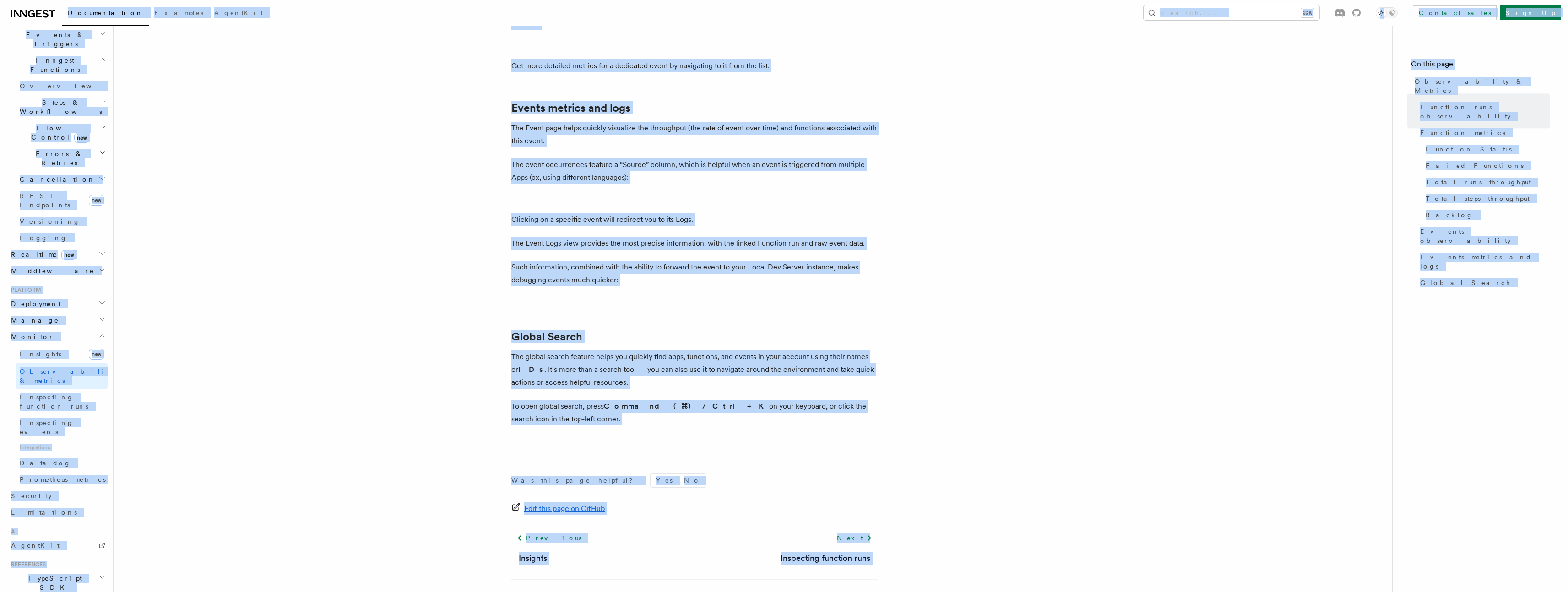
scroll to position [2874, 0]
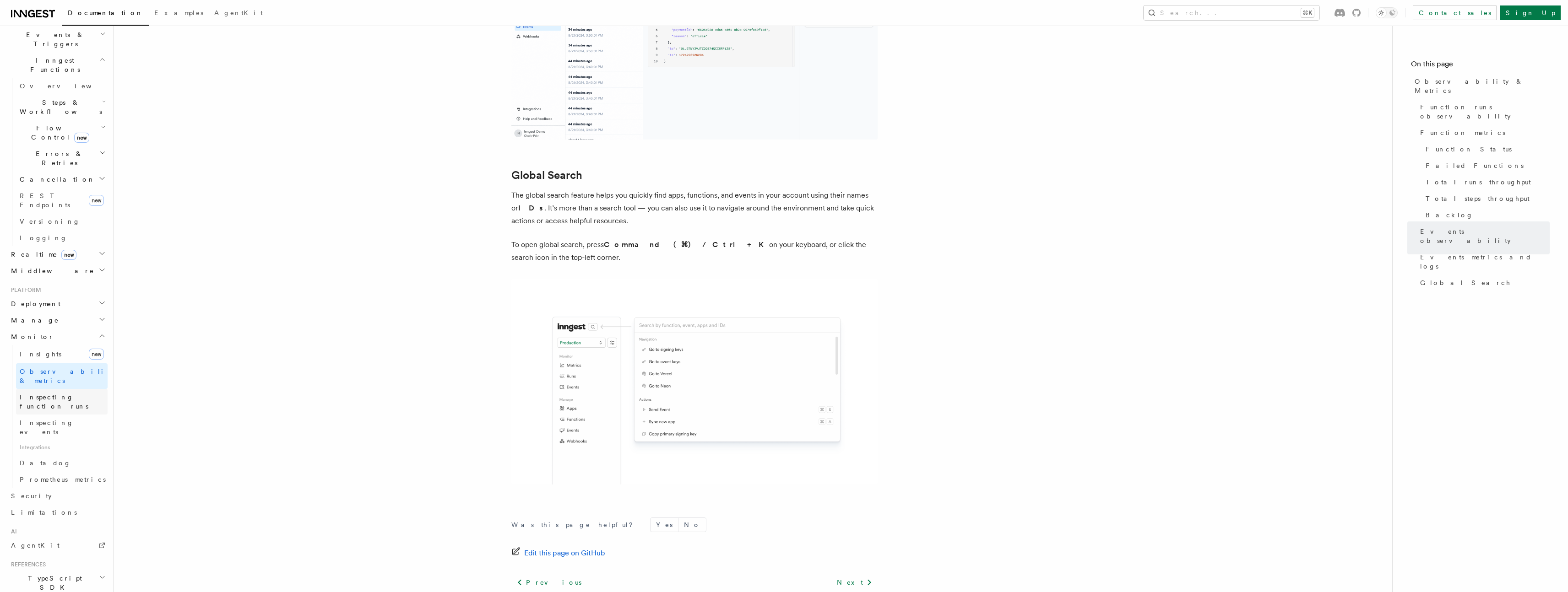
click at [42, 393] on span "Inspecting function runs" at bounding box center [64, 402] width 88 height 18
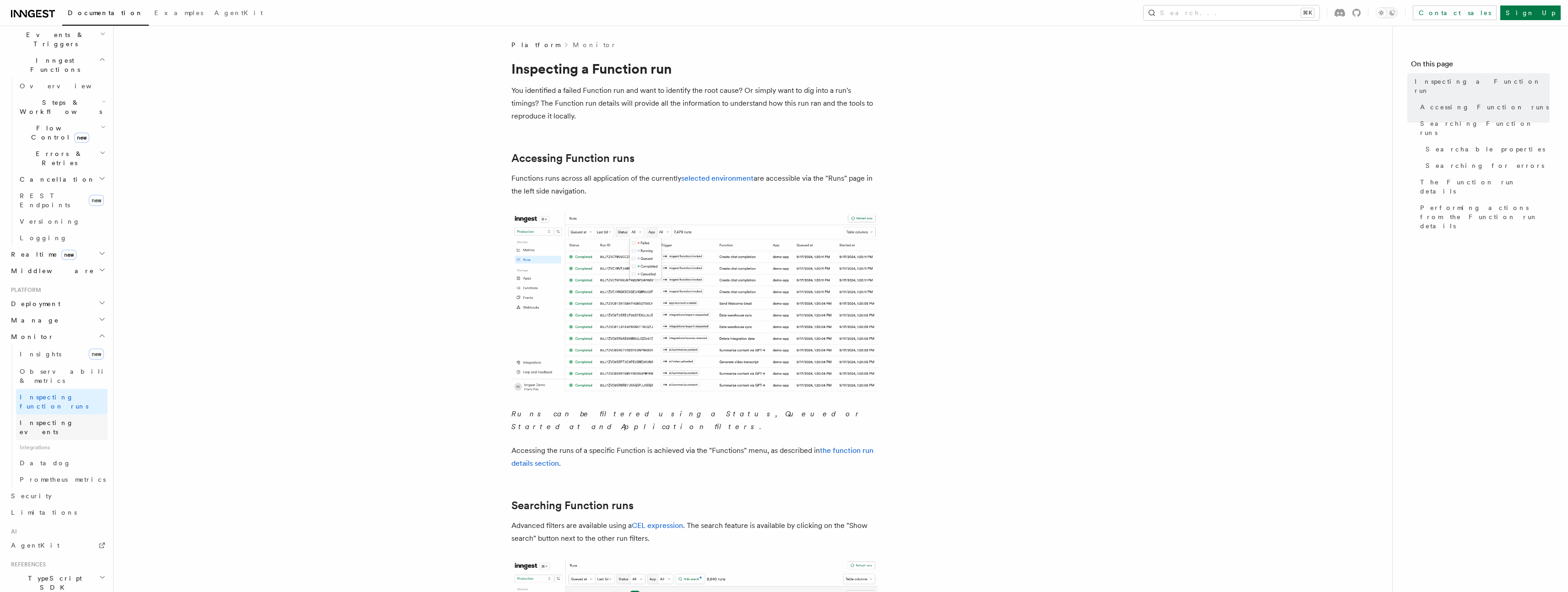
click at [41, 419] on span "Inspecting events" at bounding box center [46, 427] width 54 height 16
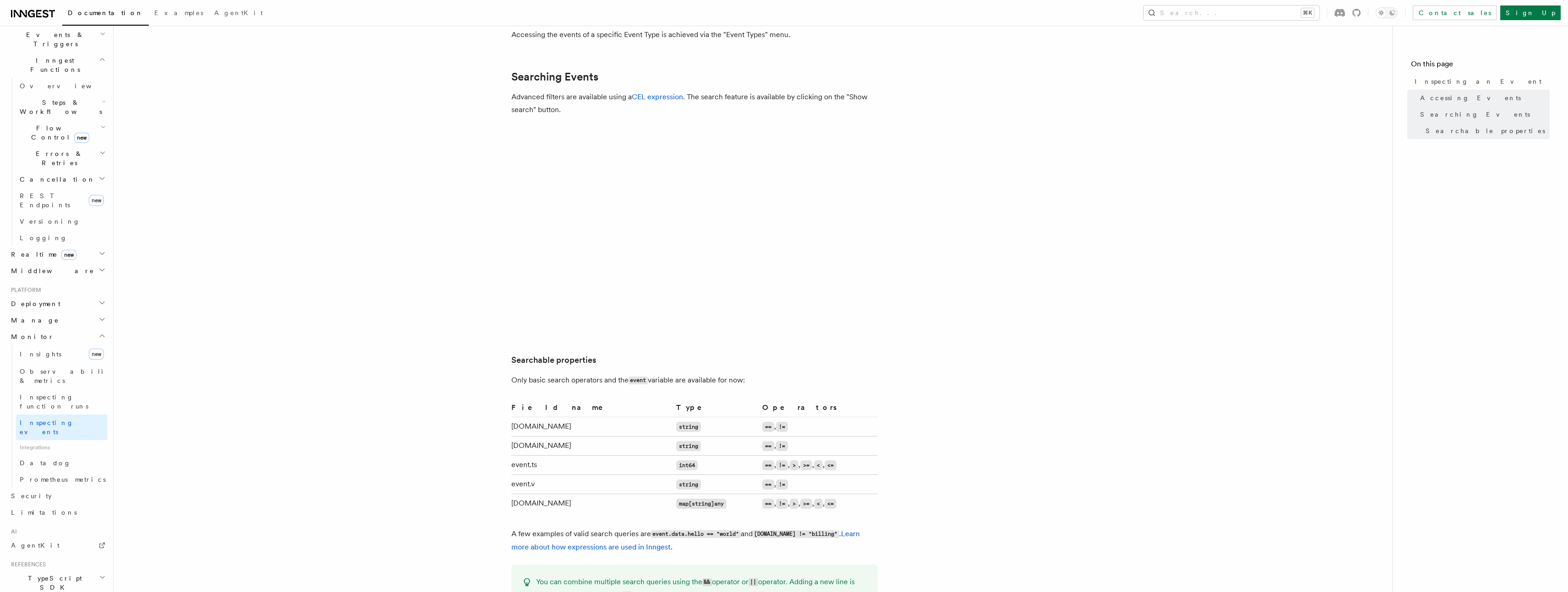
scroll to position [618, 0]
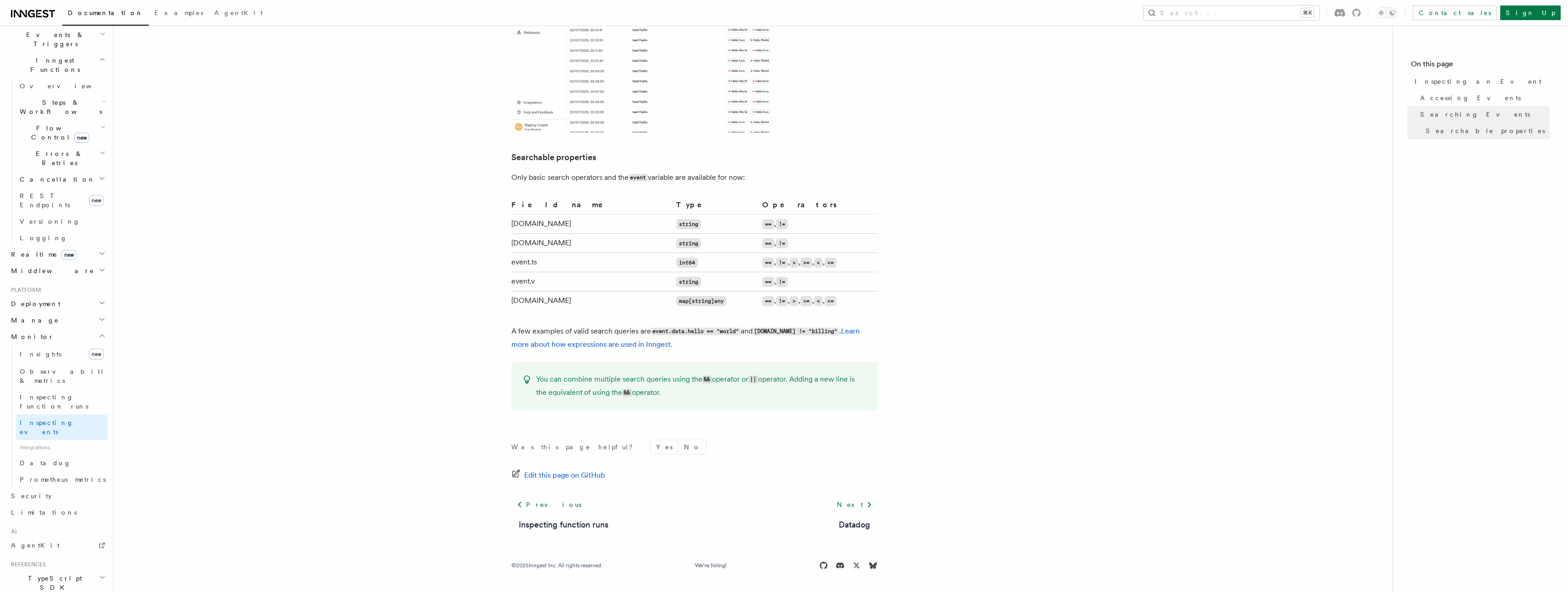
click at [322, 331] on article "Platform Monitor Inspecting an Event The Event details will provide all the inf…" at bounding box center [753, 7] width 1250 height 1170
click at [344, 296] on article "Platform Monitor Inspecting an Event The Event details will provide all the inf…" at bounding box center [753, 7] width 1250 height 1170
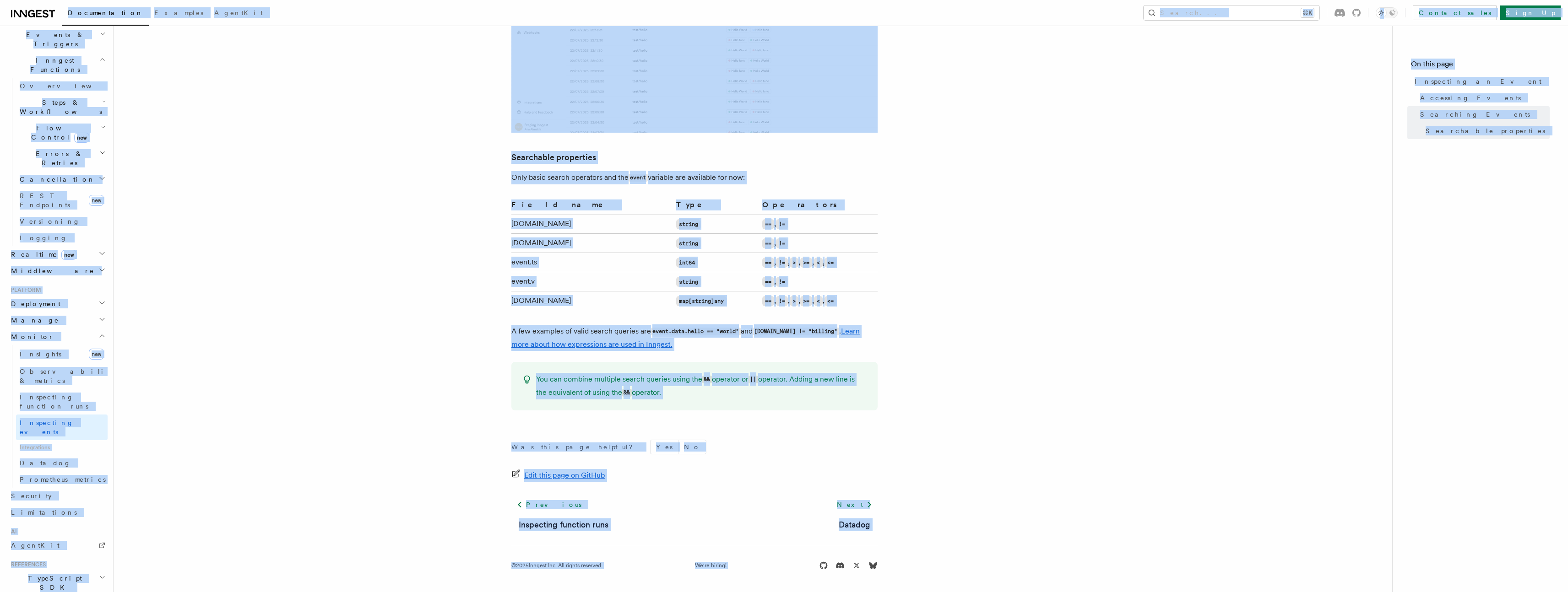
copy body "Documentation Examples AgentKit Search... ⌘K Contact sales Sign Up Search... Do…"
click at [342, 314] on article "Platform Monitor Inspecting an Event The Event details will provide all the inf…" at bounding box center [753, 7] width 1250 height 1170
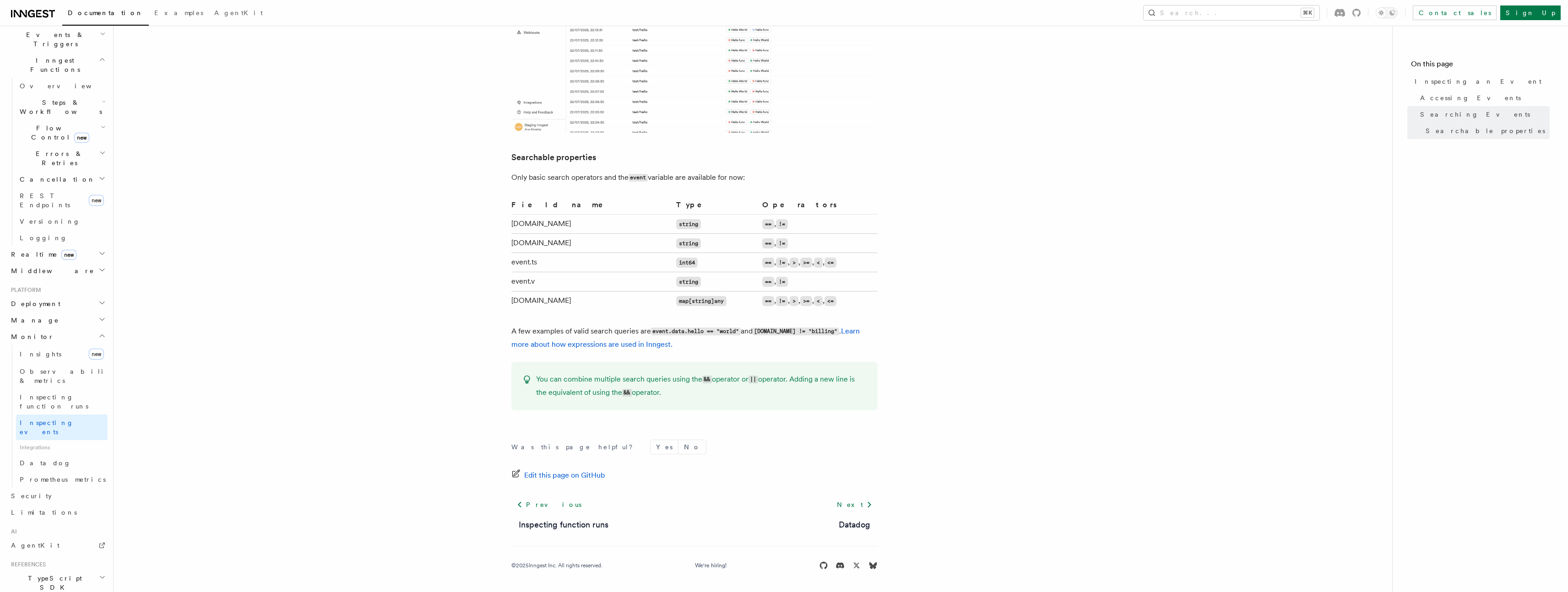
click at [342, 314] on article "Platform Monitor Inspecting an Event The Event details will provide all the inf…" at bounding box center [753, 7] width 1250 height 1170
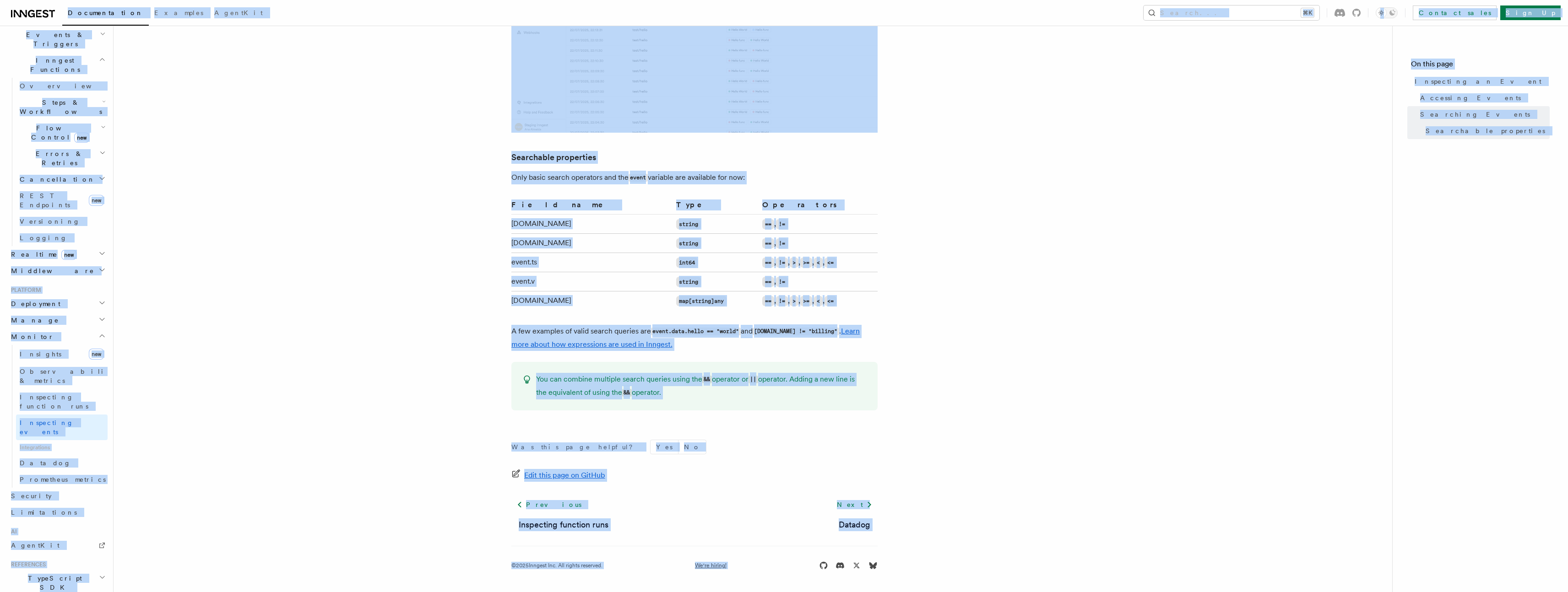
copy body "Documentation Examples AgentKit Search... ⌘K Contact sales Sign Up Search... Do…"
click at [306, 345] on article "Platform Monitor Inspecting an Event The Event details will provide all the inf…" at bounding box center [753, 7] width 1250 height 1170
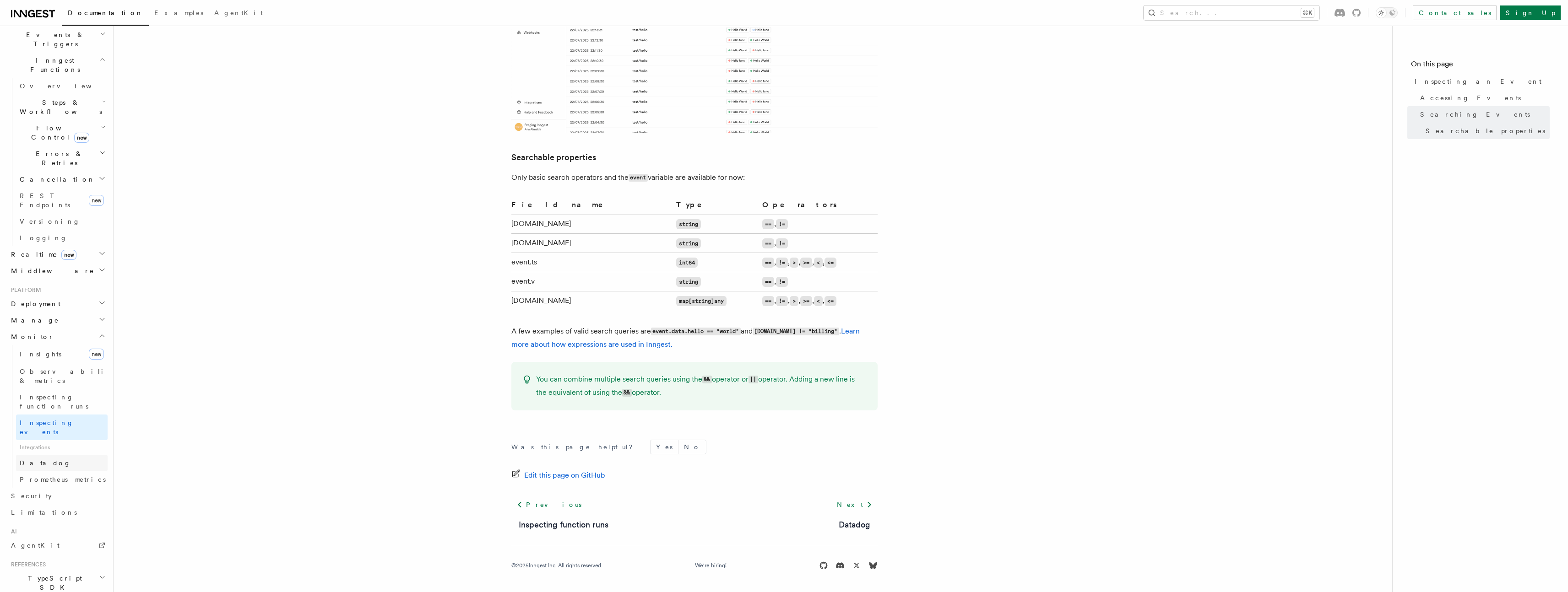
click at [37, 459] on span "Datadog" at bounding box center [45, 463] width 51 height 7
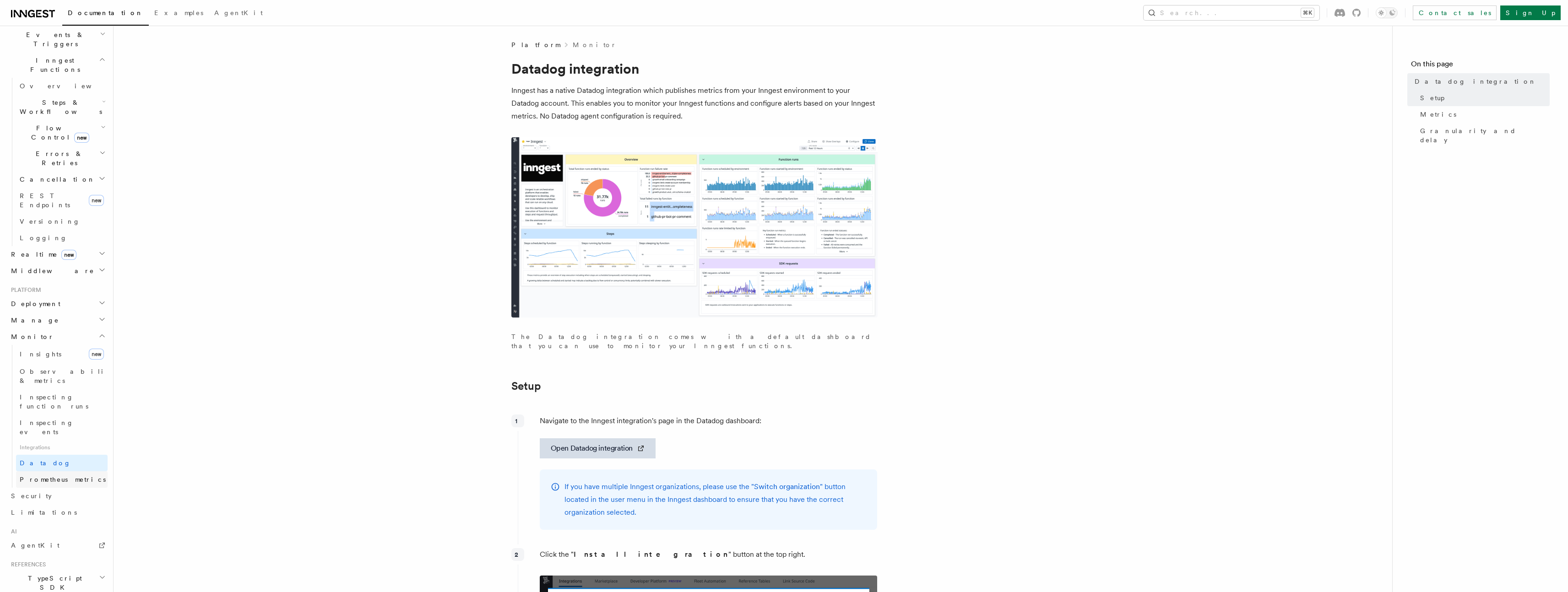
click at [43, 476] on span "Prometheus metrics" at bounding box center [62, 480] width 86 height 7
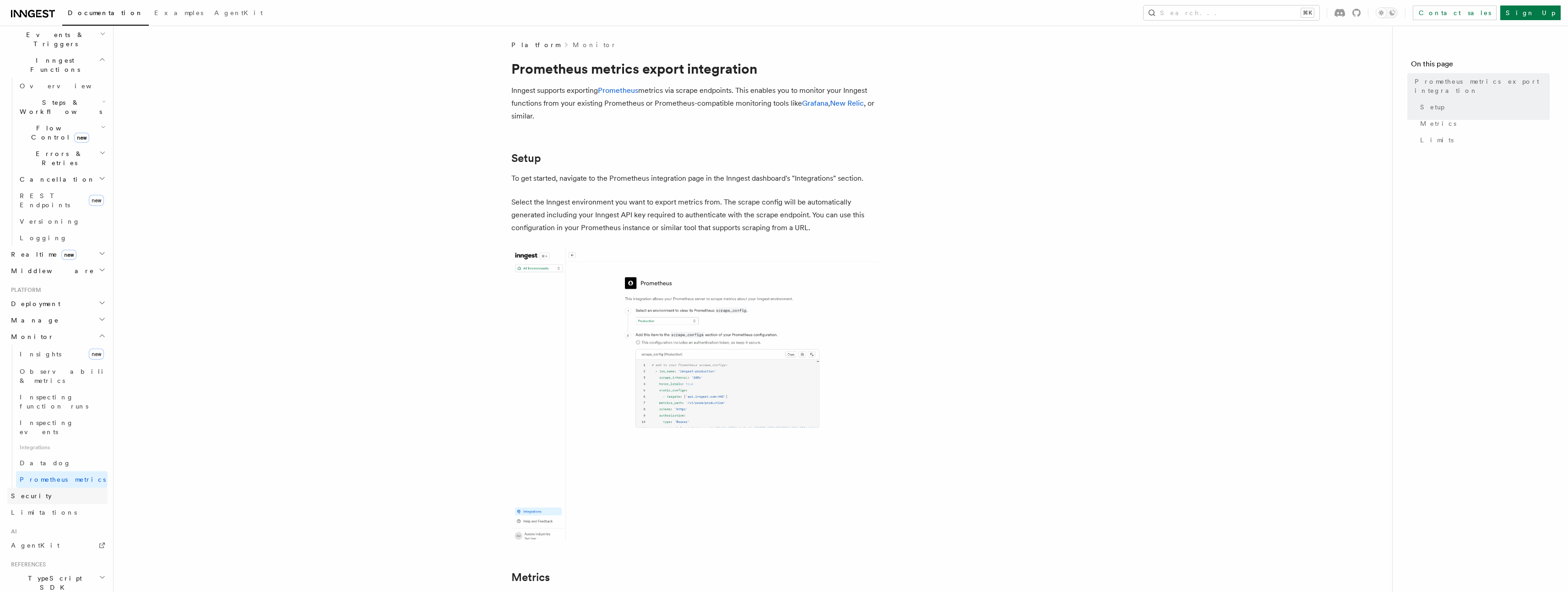
click at [28, 492] on span "Security" at bounding box center [31, 496] width 41 height 7
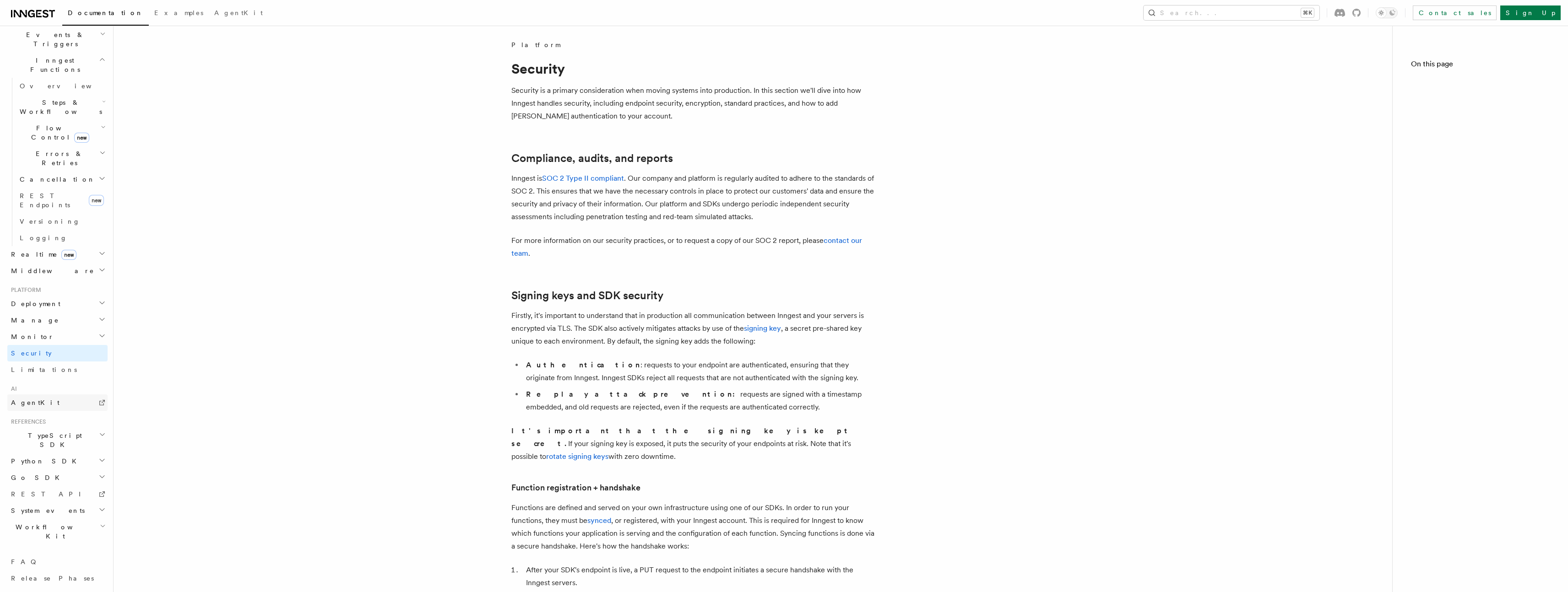
scroll to position [158, 0]
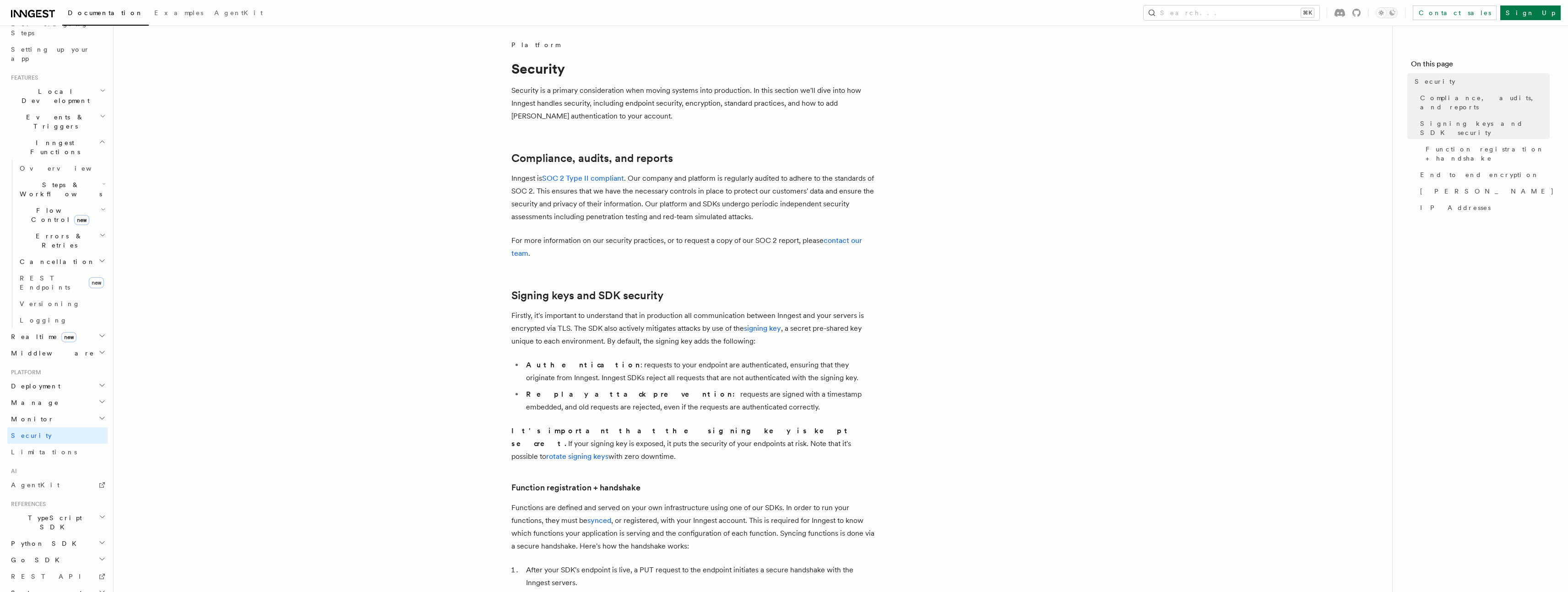
click at [35, 513] on span "TypeScript SDK" at bounding box center [53, 522] width 92 height 18
click at [39, 364] on span "Introduction" at bounding box center [53, 368] width 66 height 7
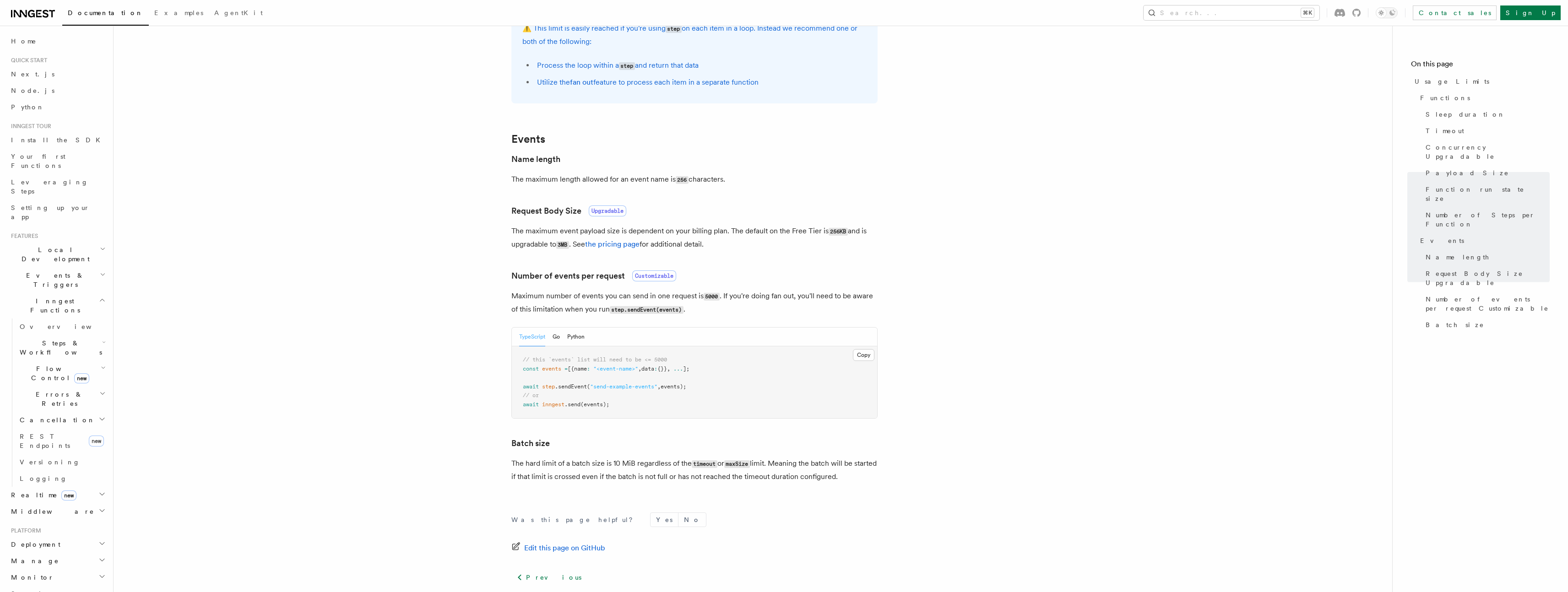
scroll to position [703, 0]
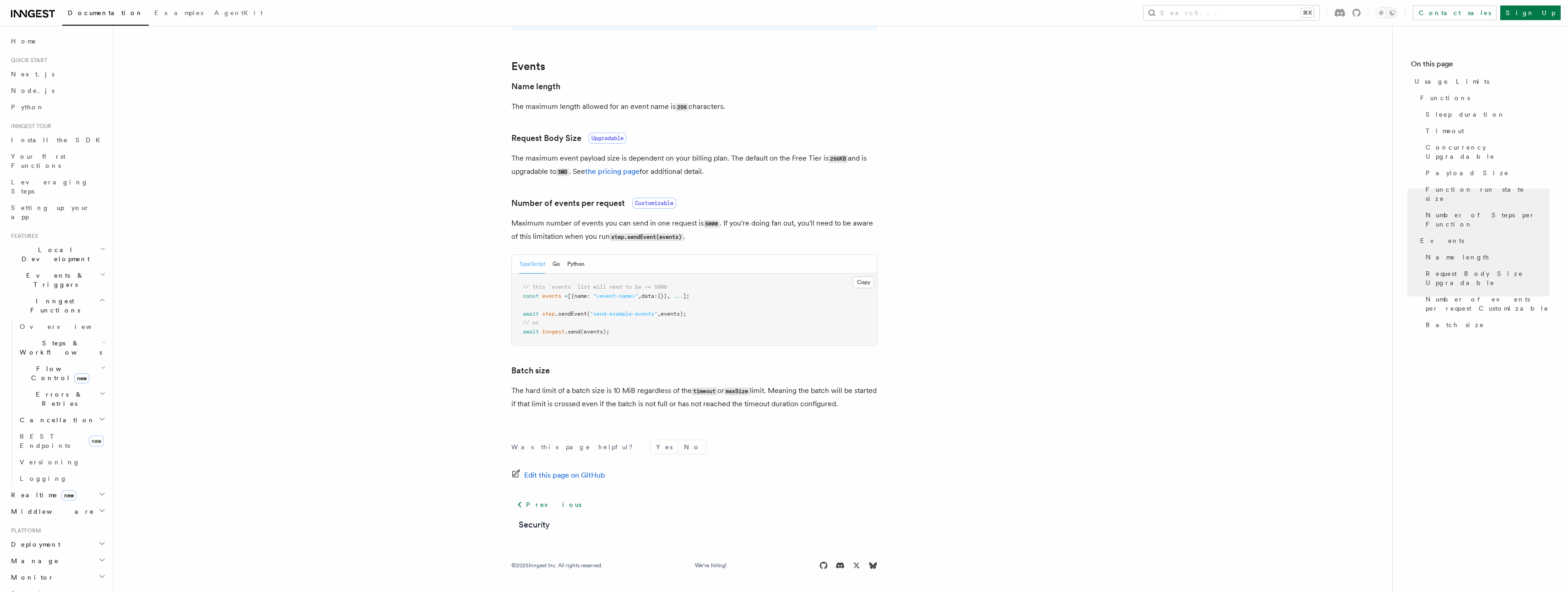
click at [36, 491] on span "Realtime new" at bounding box center [42, 495] width 69 height 9
click at [59, 524] on span "React hooks / Next.js" at bounding box center [60, 532] width 81 height 16
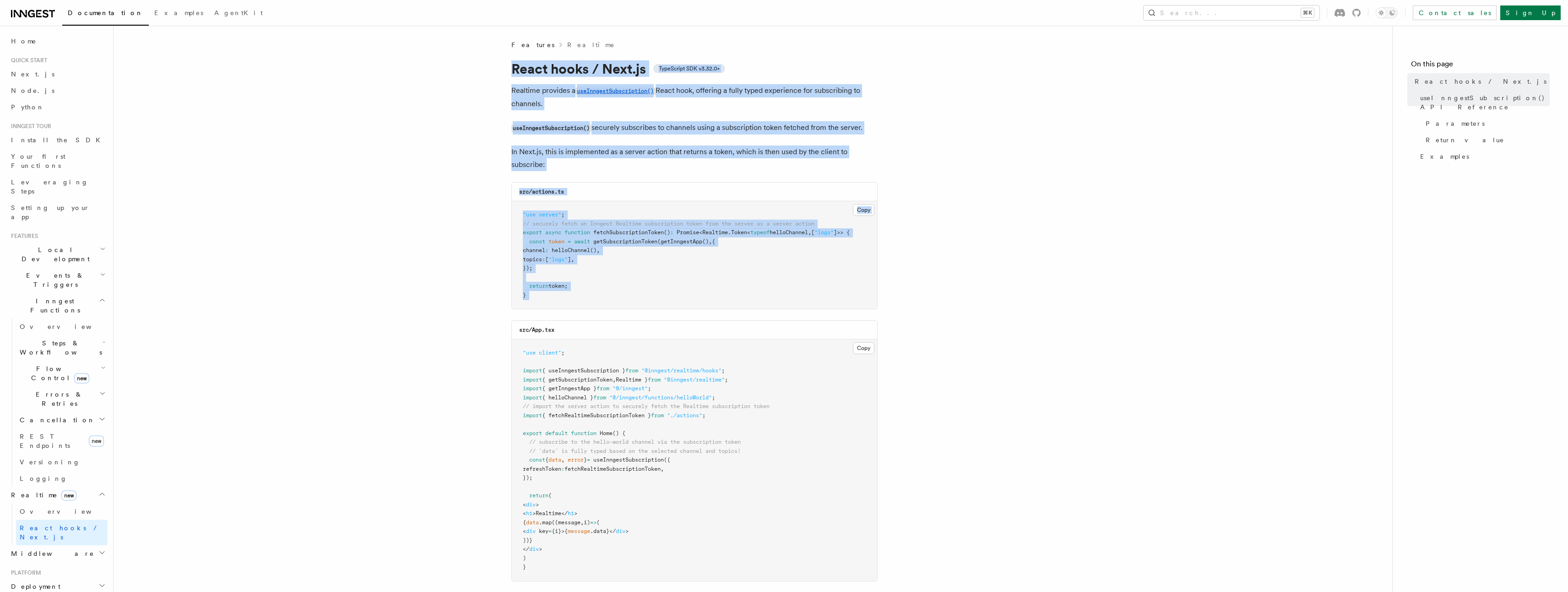
scroll to position [697, 0]
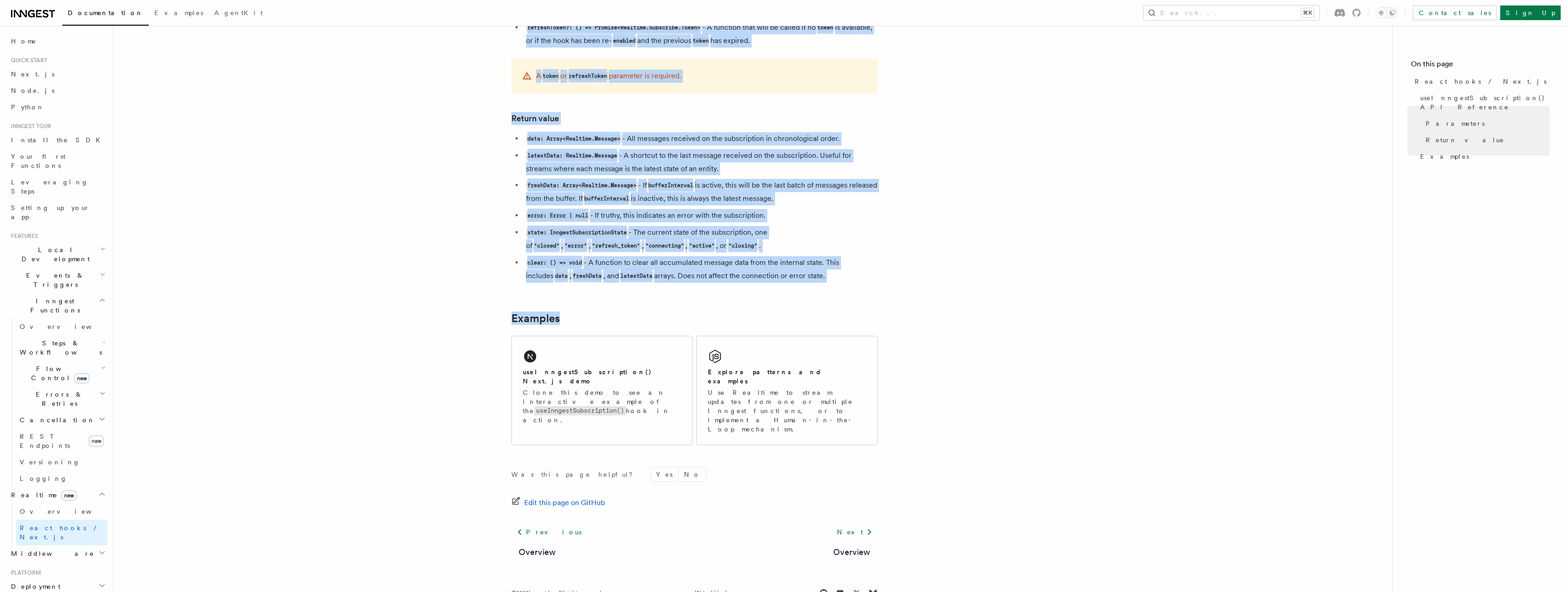
drag, startPoint x: 496, startPoint y: 64, endPoint x: 804, endPoint y: 315, distance: 397.3
click at [554, 406] on code "useInngestSubscription()" at bounding box center [580, 411] width 92 height 9
